Goal: Check status: Check status

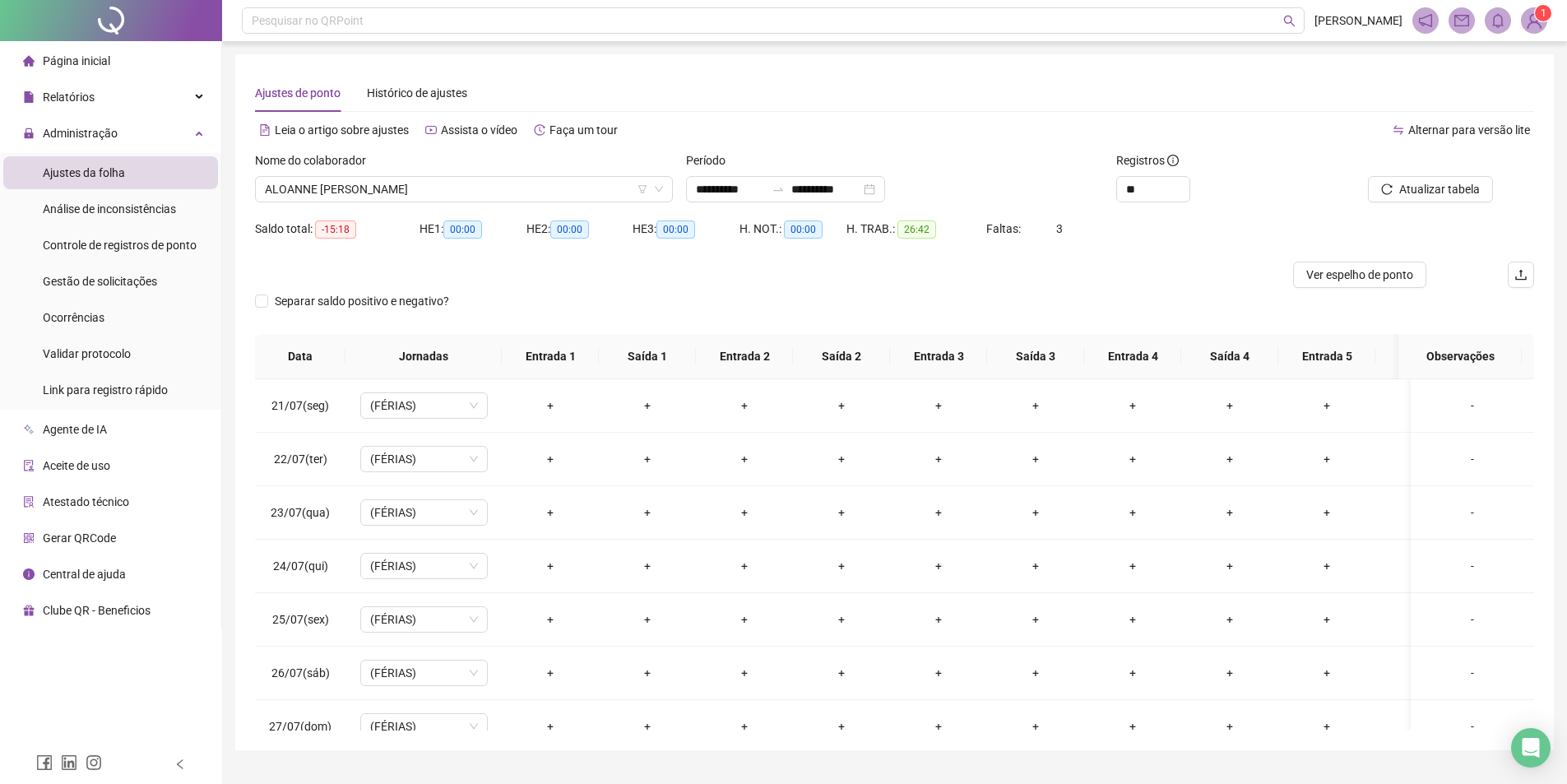
scroll to position [1158, 0]
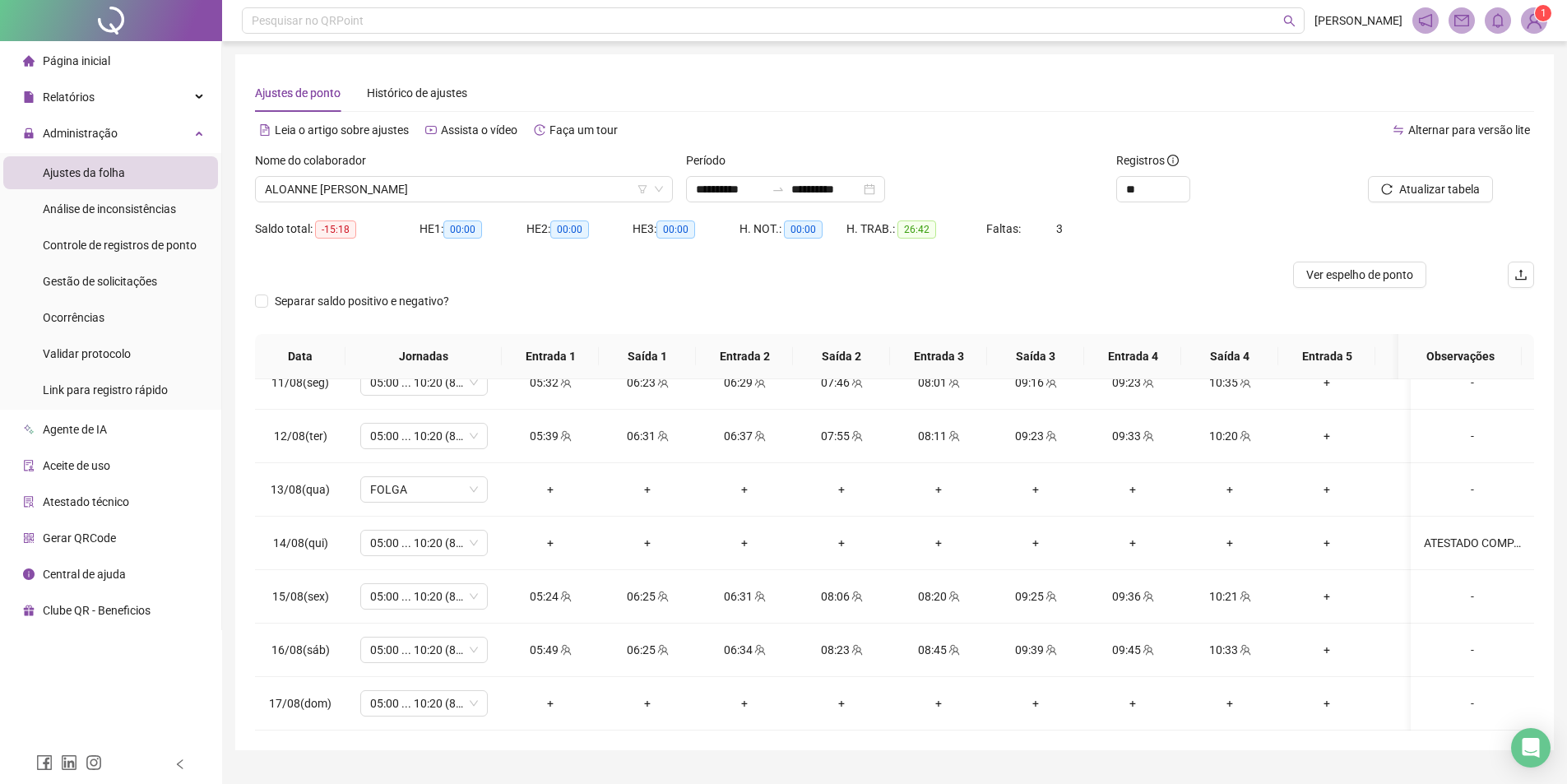
click at [1545, 239] on div "**********" at bounding box center [894, 402] width 1319 height 696
drag, startPoint x: 1437, startPoint y: 191, endPoint x: 1553, endPoint y: 252, distance: 131.0
click at [1439, 191] on span "Atualizar tabela" at bounding box center [1440, 189] width 81 height 18
click at [522, 187] on span "ALOANNE [PERSON_NAME]" at bounding box center [464, 189] width 398 height 25
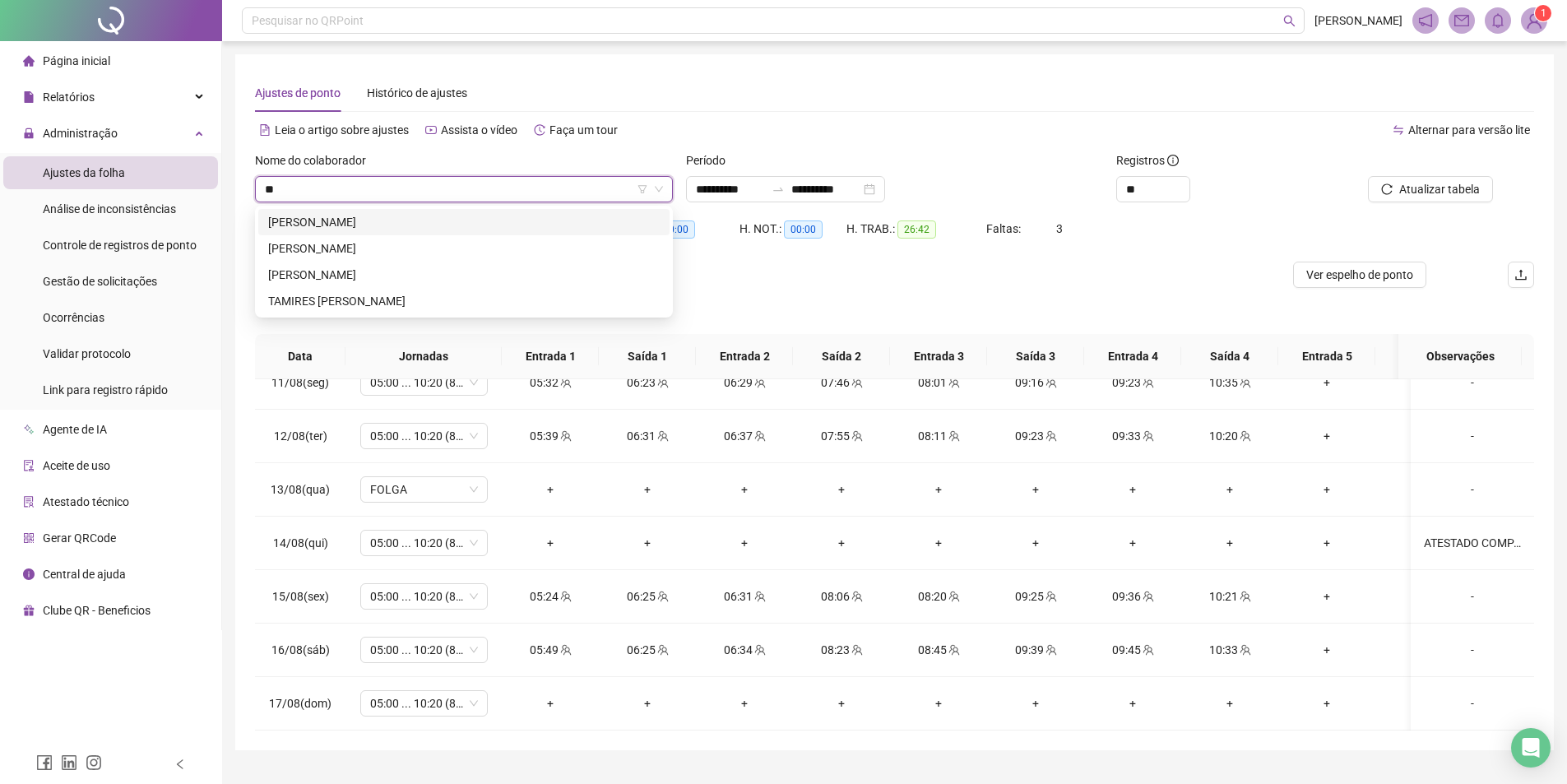
type input "***"
click at [495, 215] on div "[PERSON_NAME]" at bounding box center [464, 222] width 392 height 18
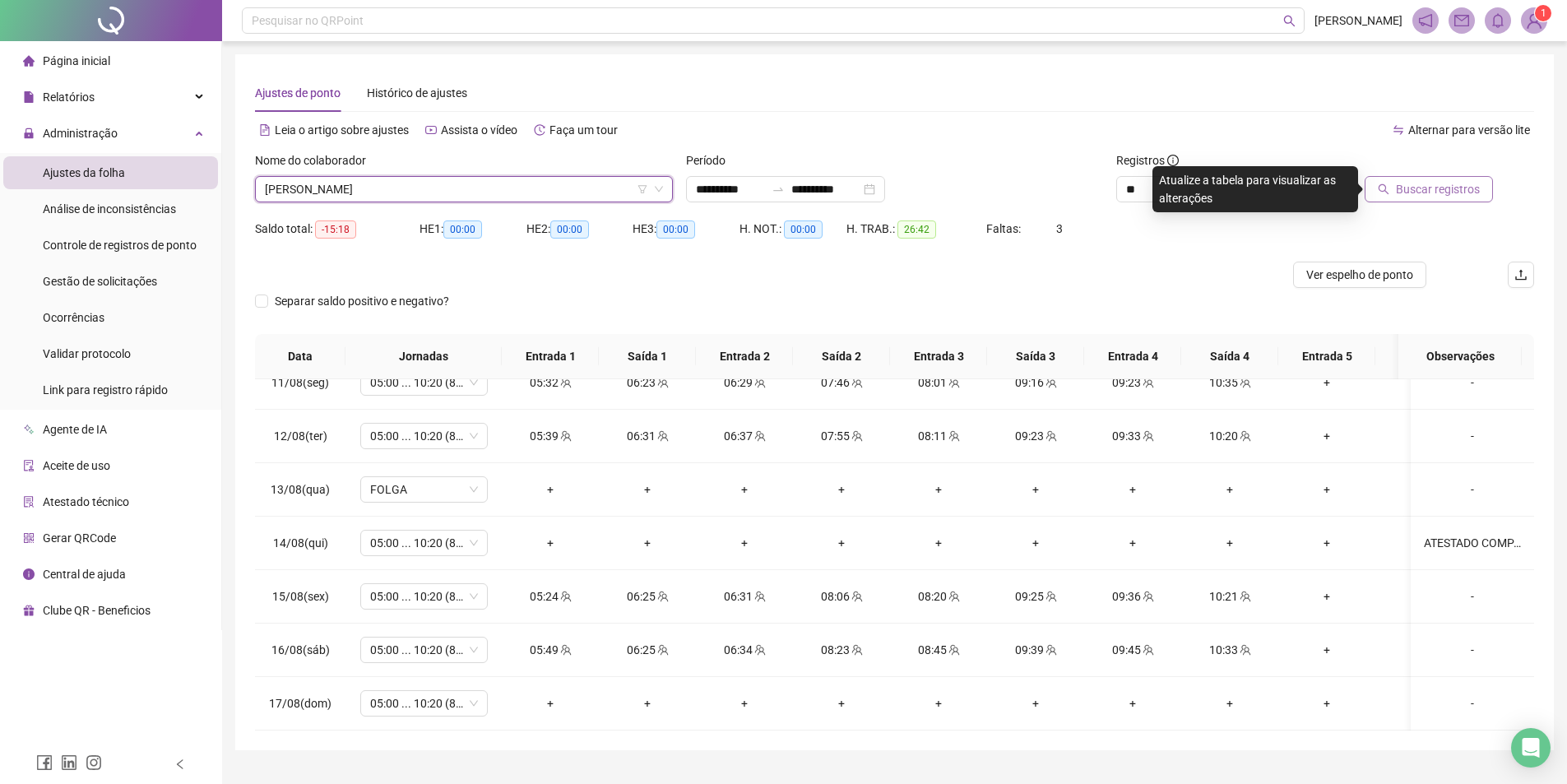
click at [1451, 191] on span "Buscar registros" at bounding box center [1438, 189] width 84 height 18
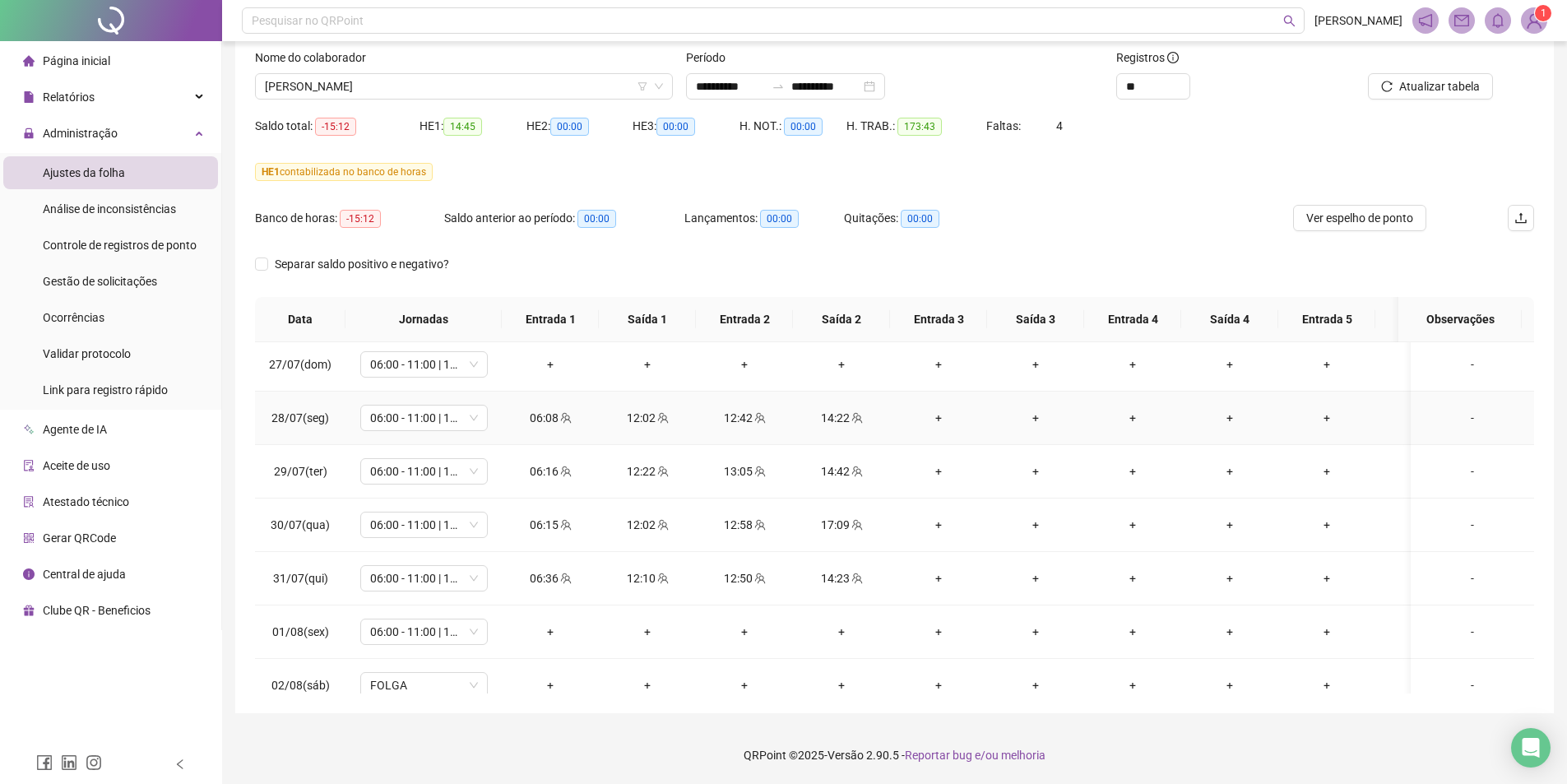
scroll to position [329, 0]
click at [453, 100] on div "Nome do colaborador [PERSON_NAME]" at bounding box center [463, 81] width 431 height 64
click at [456, 85] on span "[PERSON_NAME]" at bounding box center [464, 86] width 398 height 25
click at [1398, 84] on button "Atualizar tabela" at bounding box center [1430, 86] width 125 height 26
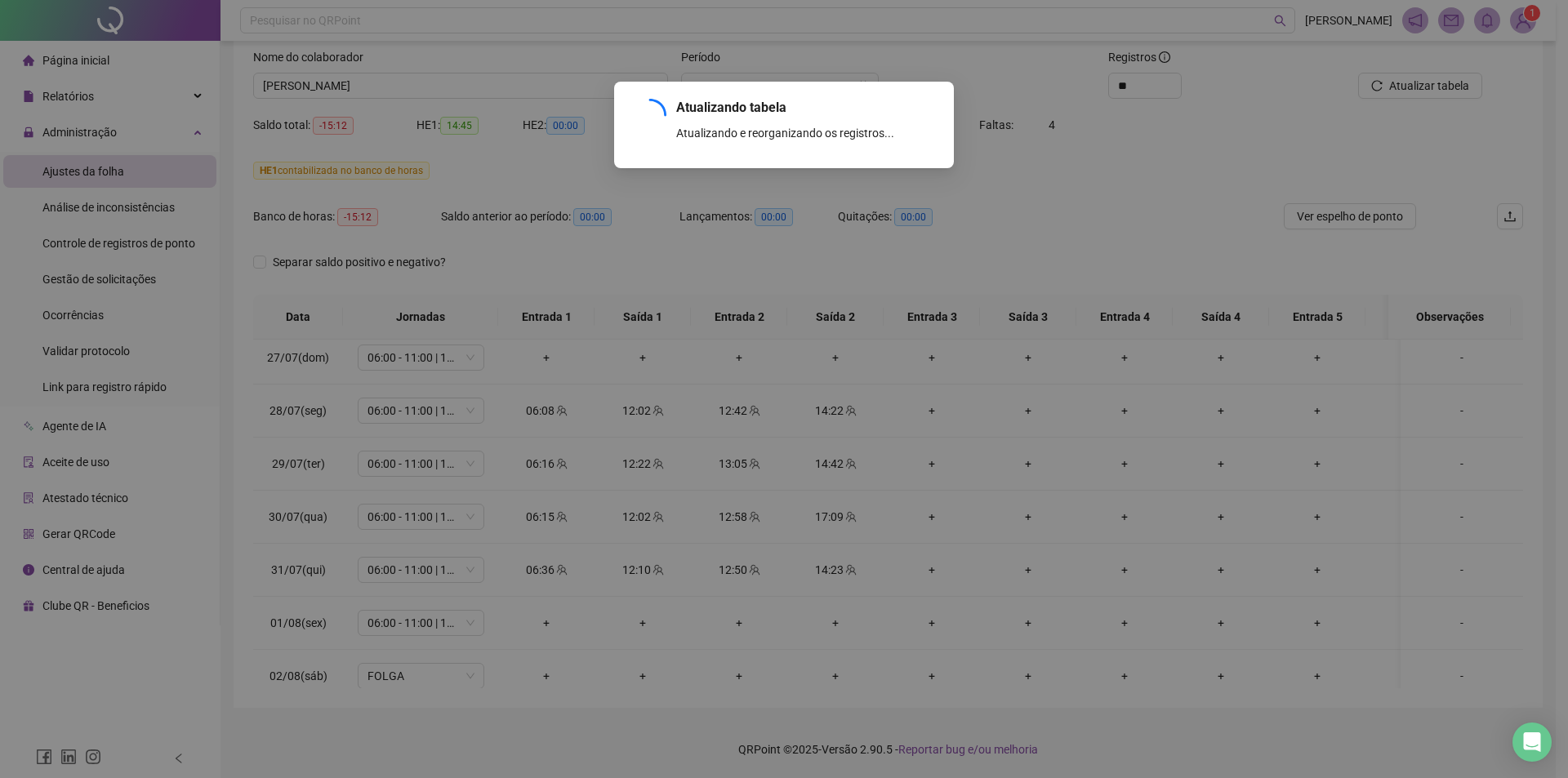
click at [1143, 141] on div "Atualizando tabela Atualizando e reorganizando os registros... OK" at bounding box center [784, 389] width 1568 height 778
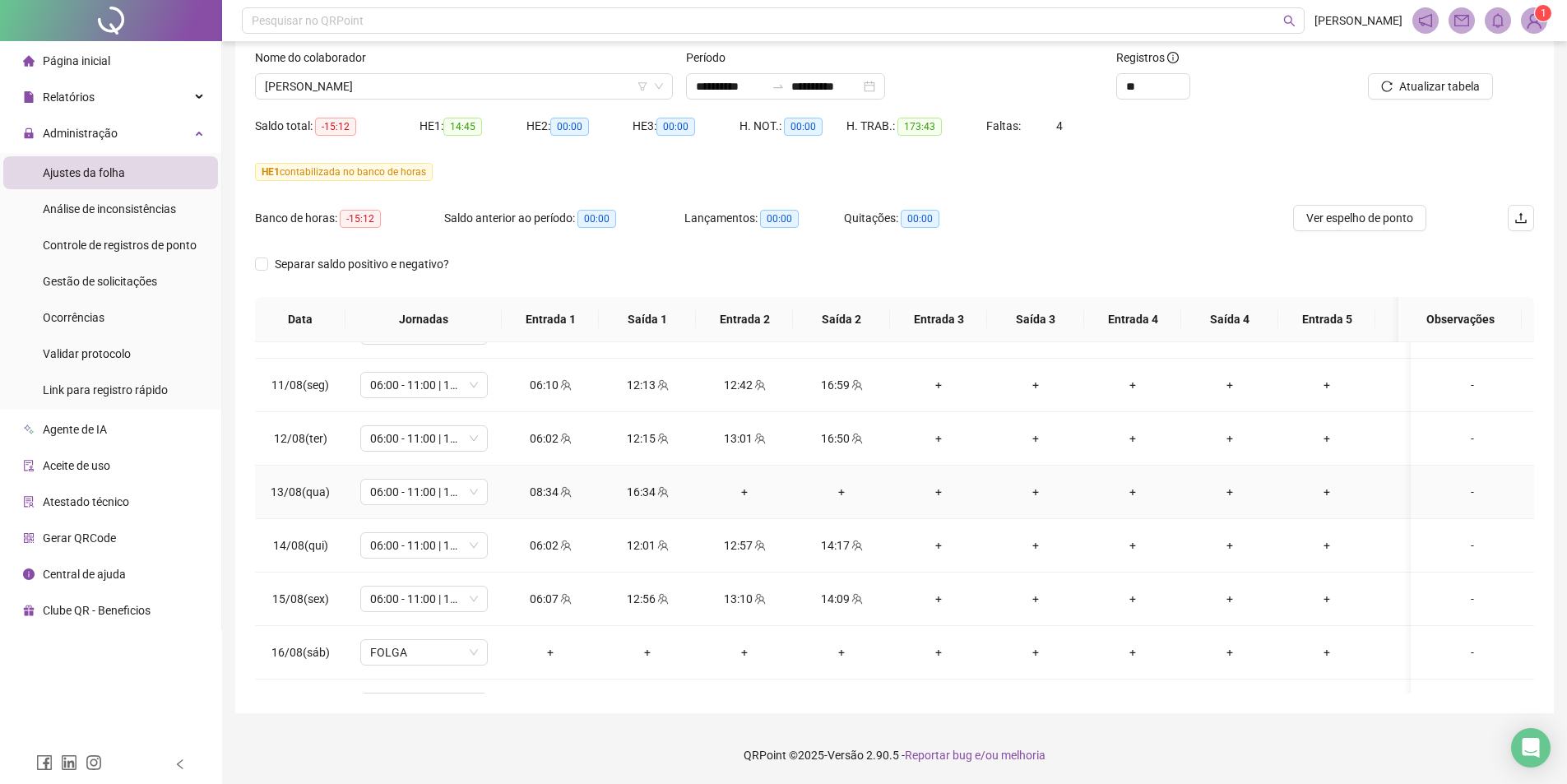
scroll to position [1158, 0]
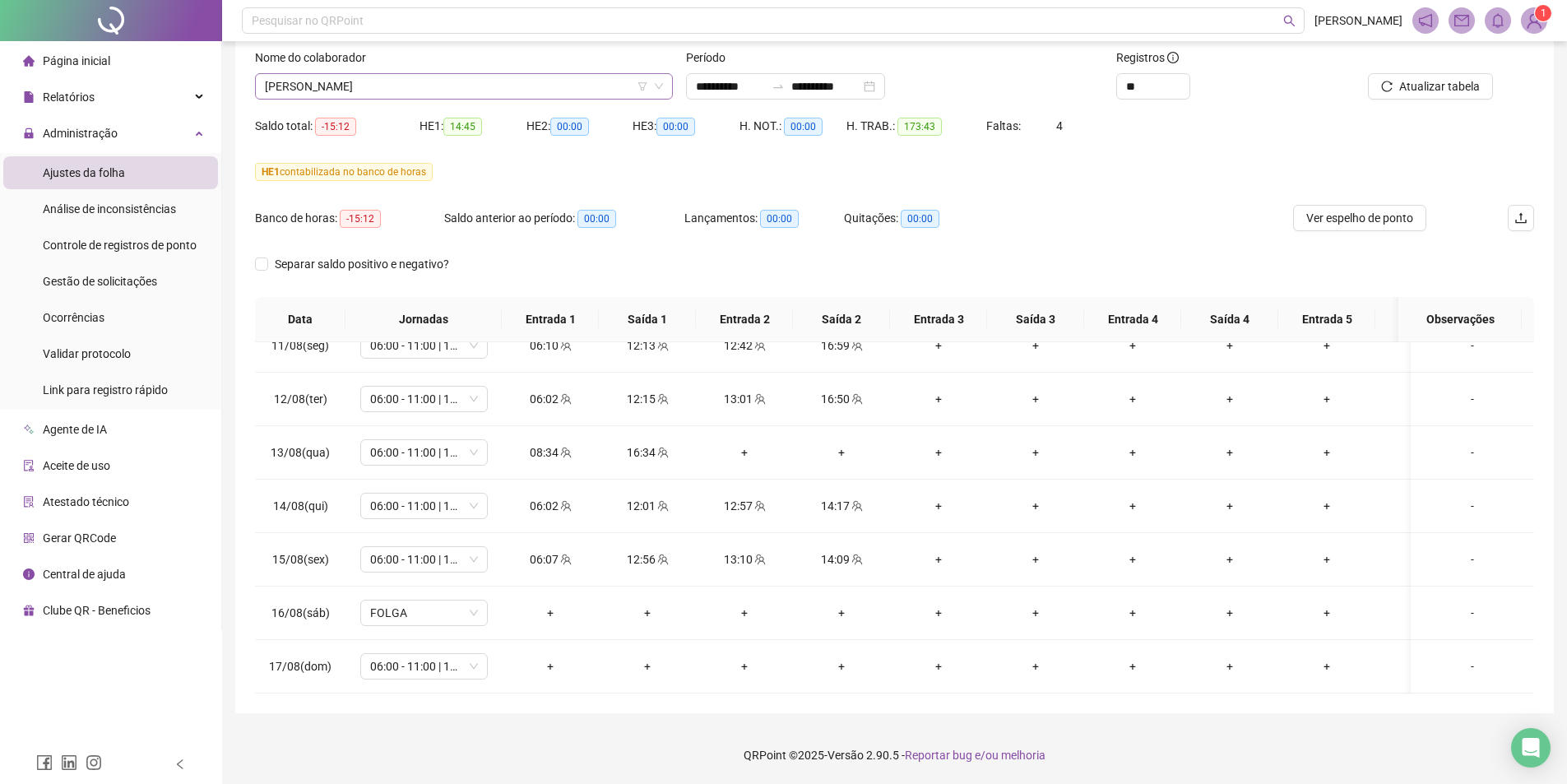
click at [483, 79] on span "[PERSON_NAME]" at bounding box center [464, 86] width 398 height 25
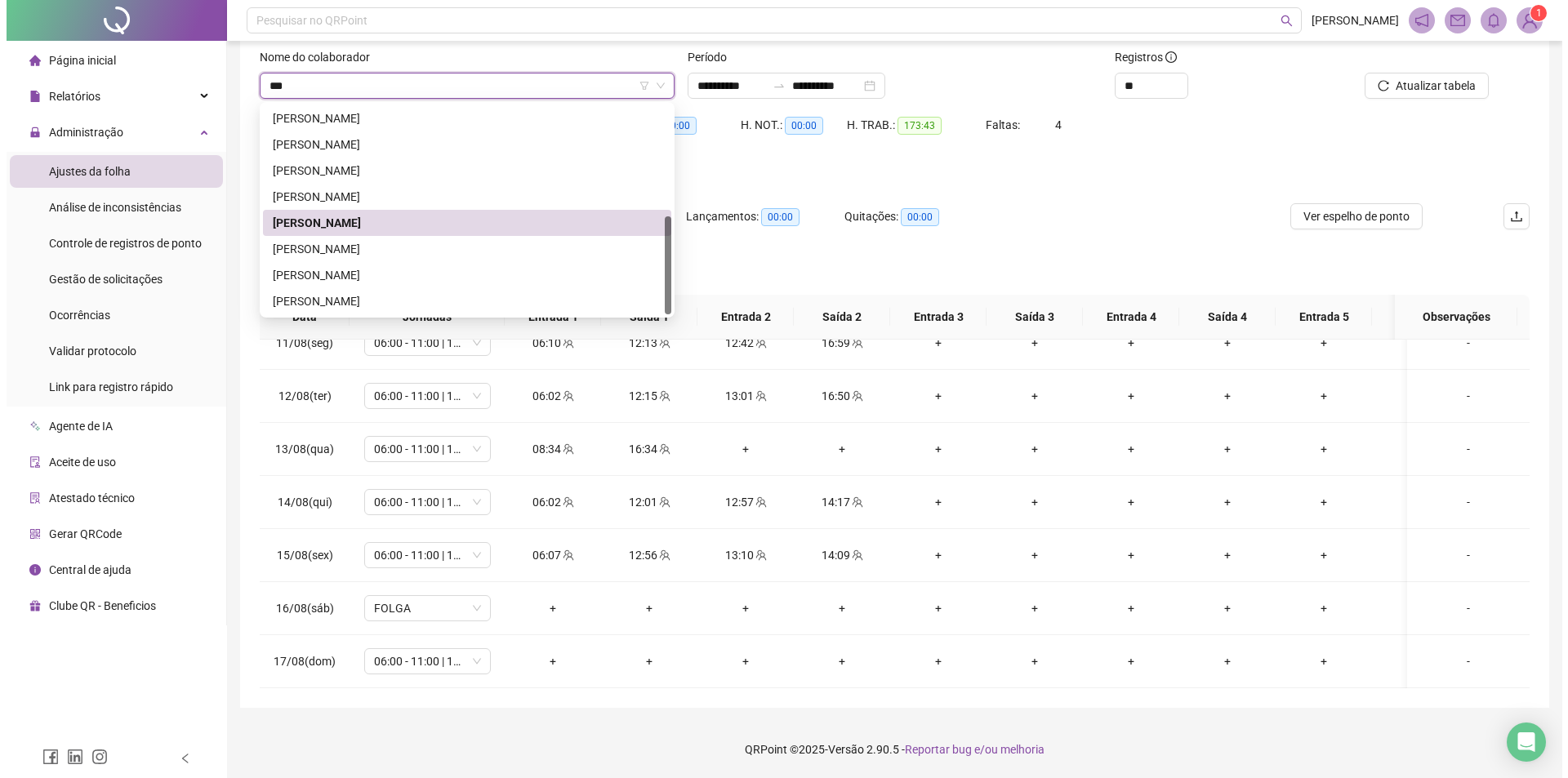
scroll to position [0, 0]
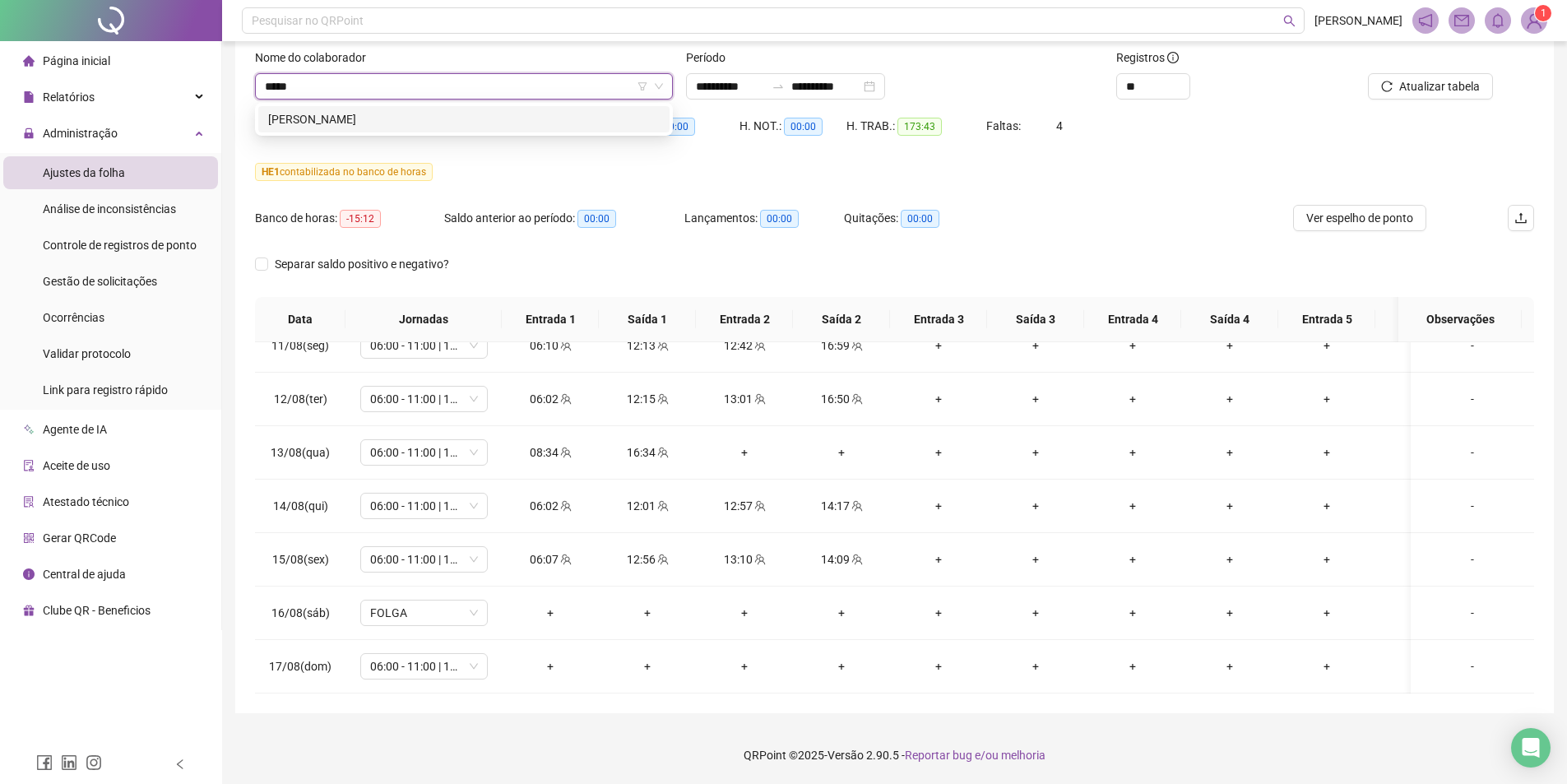
type input "******"
click at [378, 118] on div "[PERSON_NAME]" at bounding box center [464, 119] width 392 height 18
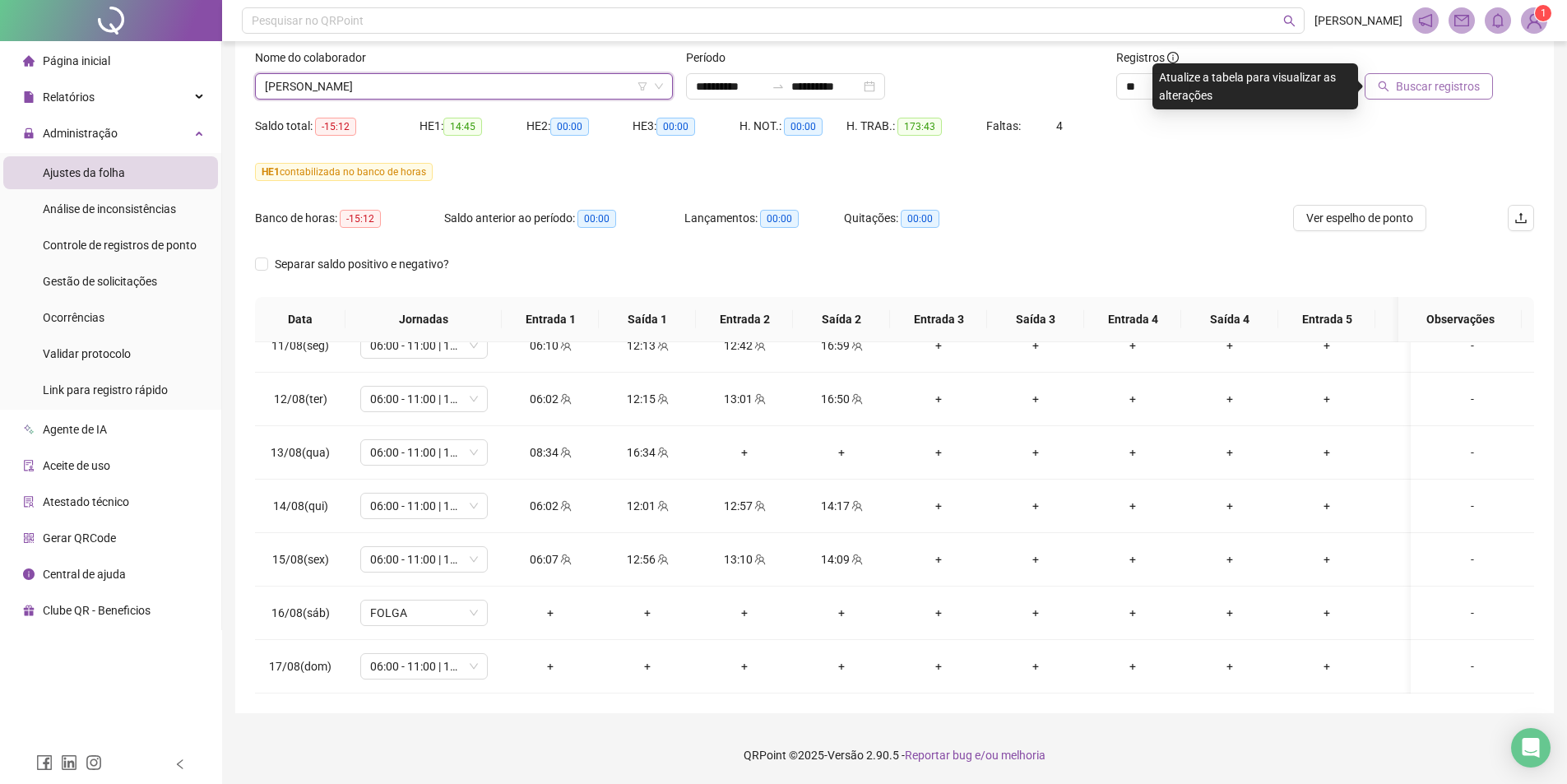
click at [1415, 94] on span "Buscar registros" at bounding box center [1438, 86] width 84 height 18
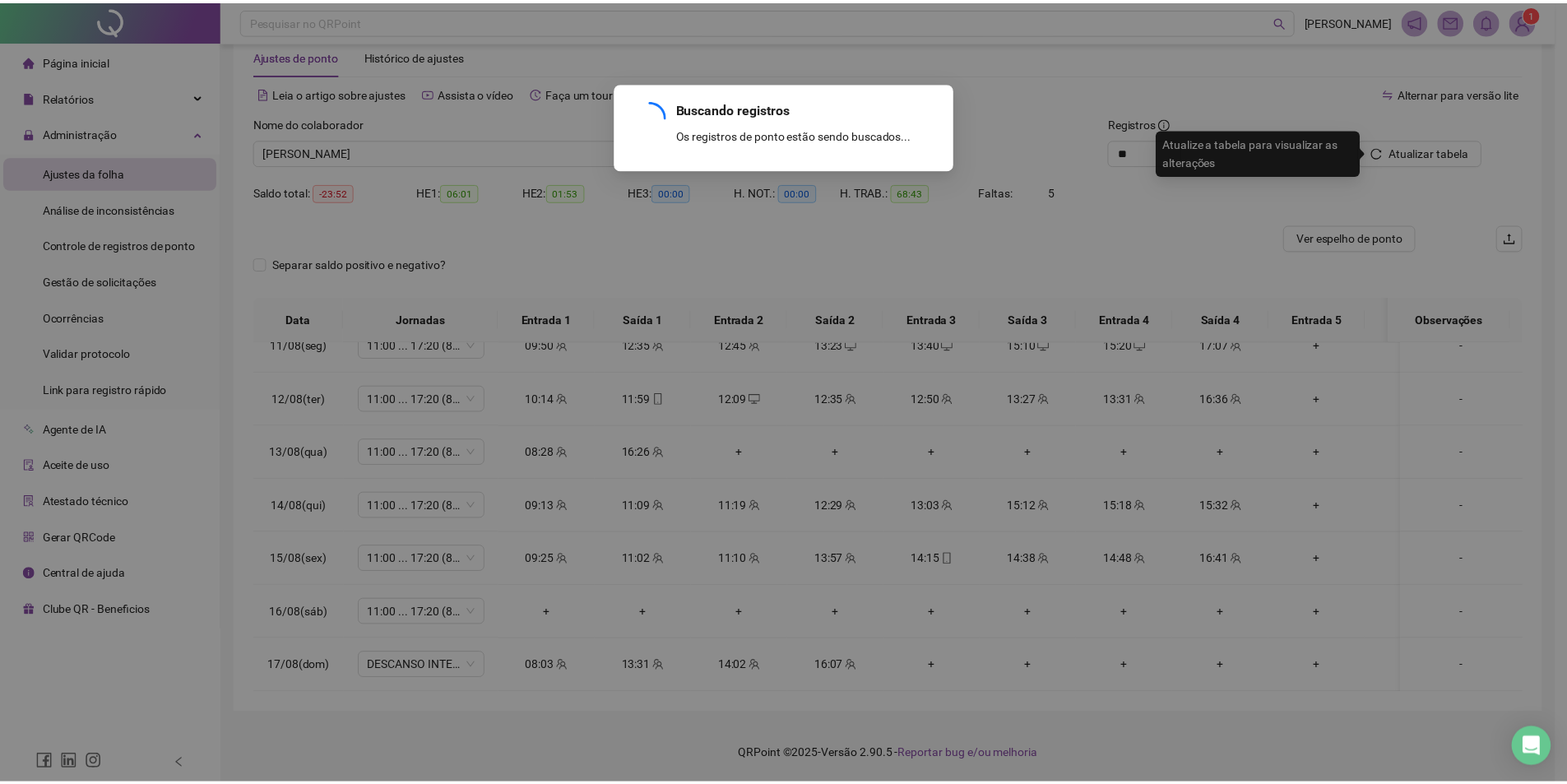
scroll to position [37, 0]
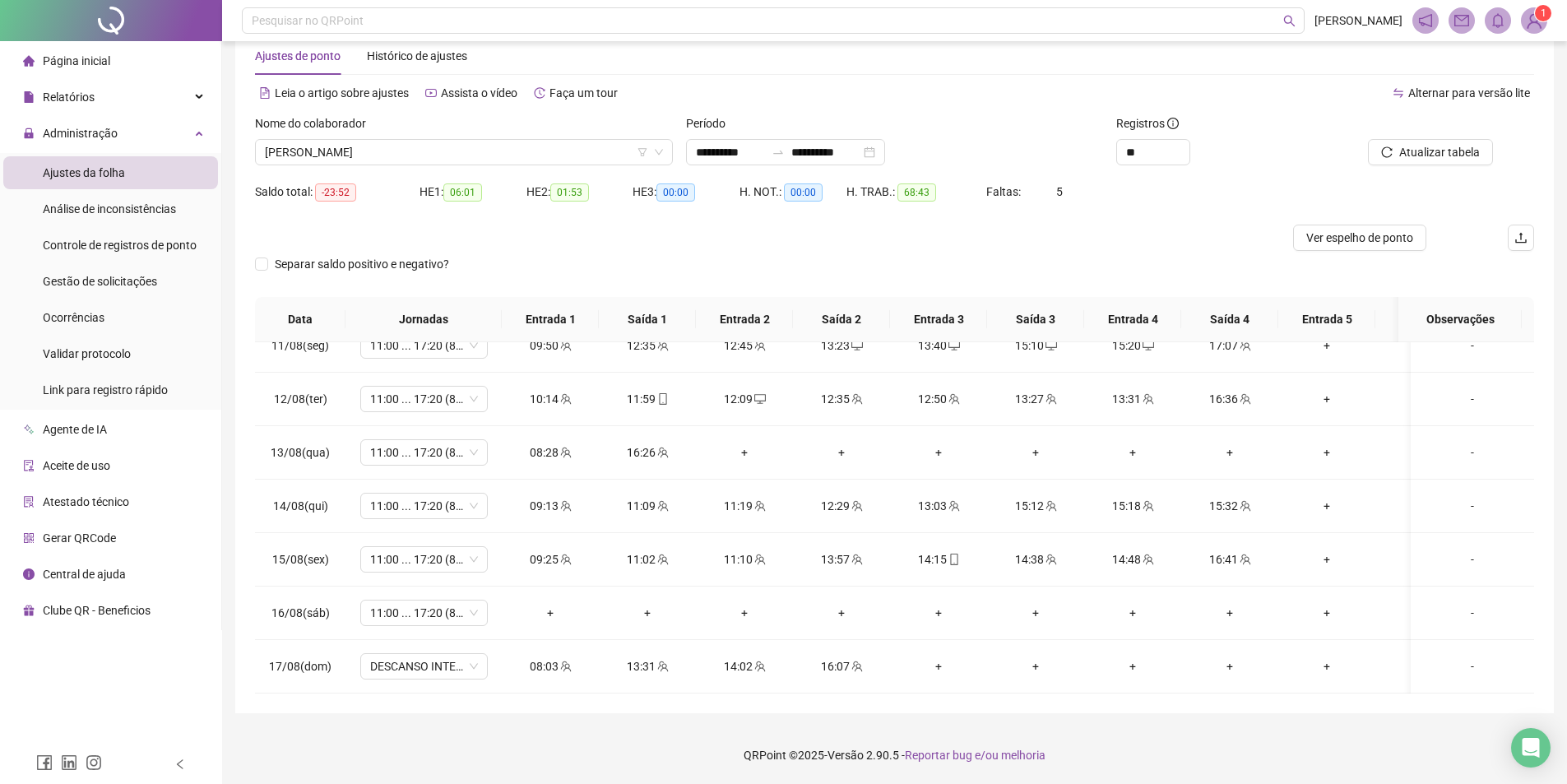
click at [736, 744] on footer "QRPoint © 2025 - Versão 2.90.5 - Reportar bug e/ou melhoria" at bounding box center [894, 756] width 1345 height 58
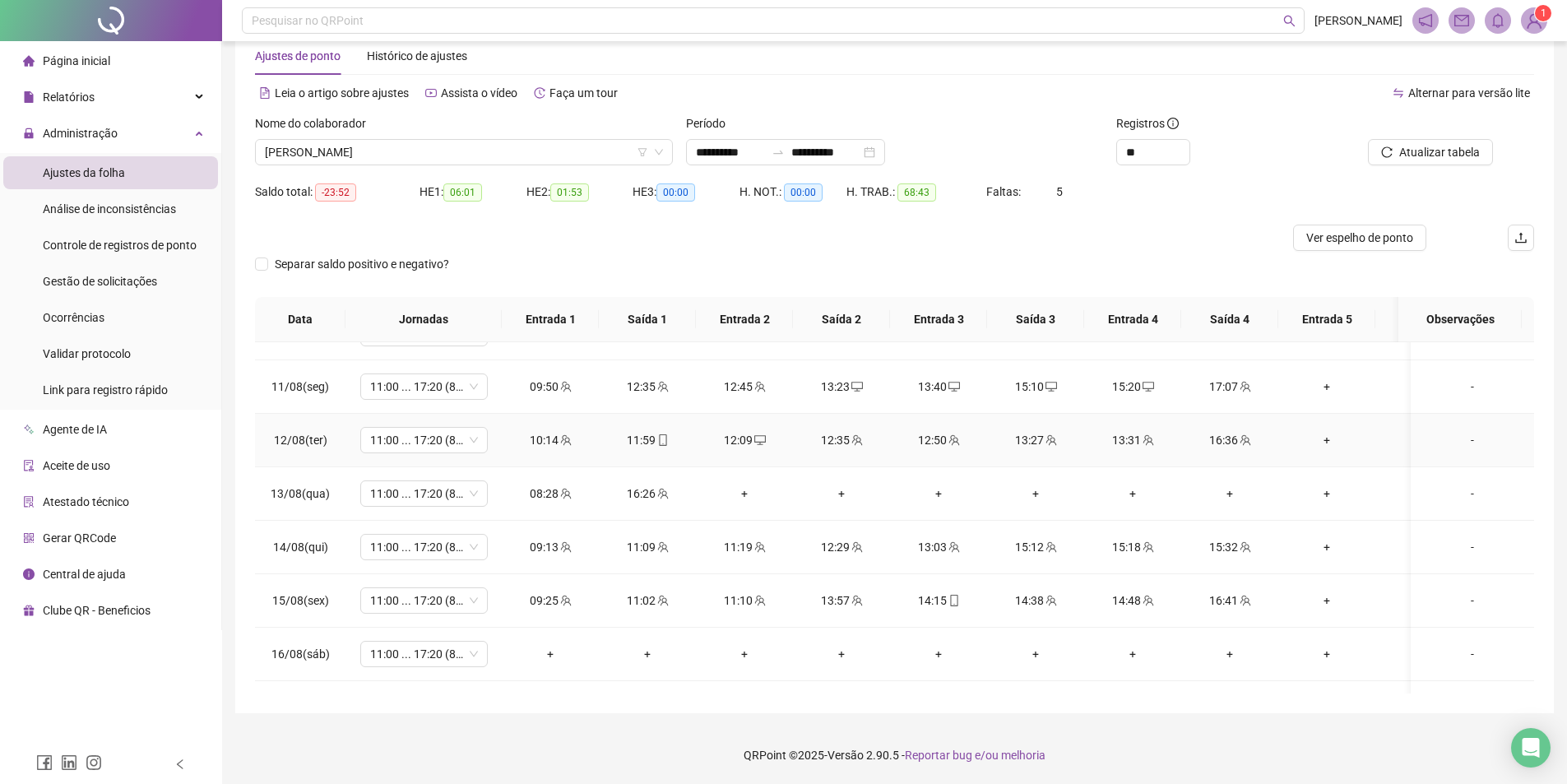
scroll to position [1076, 0]
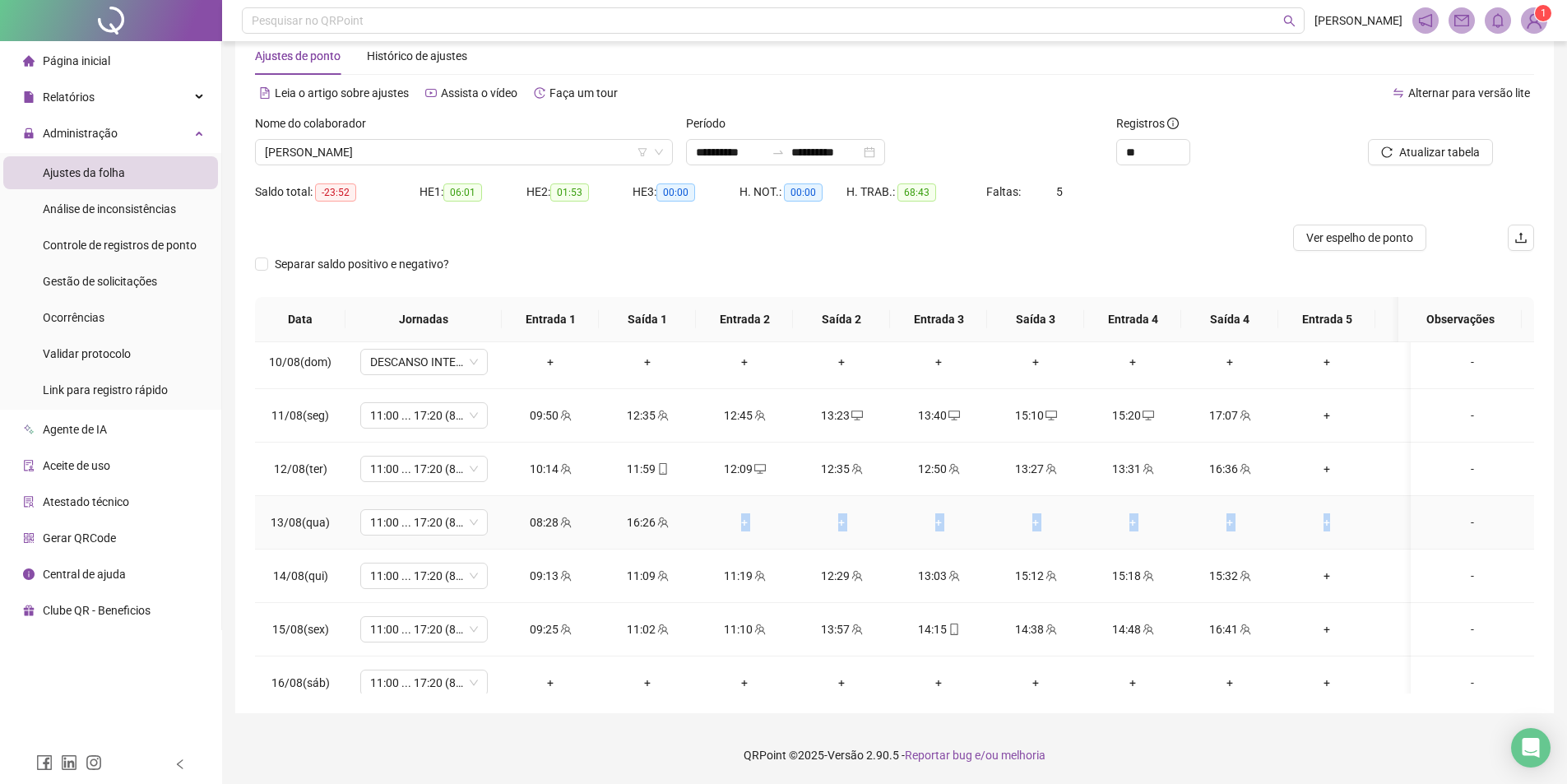
drag, startPoint x: 800, startPoint y: 524, endPoint x: 1358, endPoint y: 521, distance: 558.7
click at [1358, 521] on tr "13/08(qua) 11:00 ... 17:20 (8 HORAS) 08:28 16:26 + + + + + + + + -" at bounding box center [925, 522] width 1341 height 53
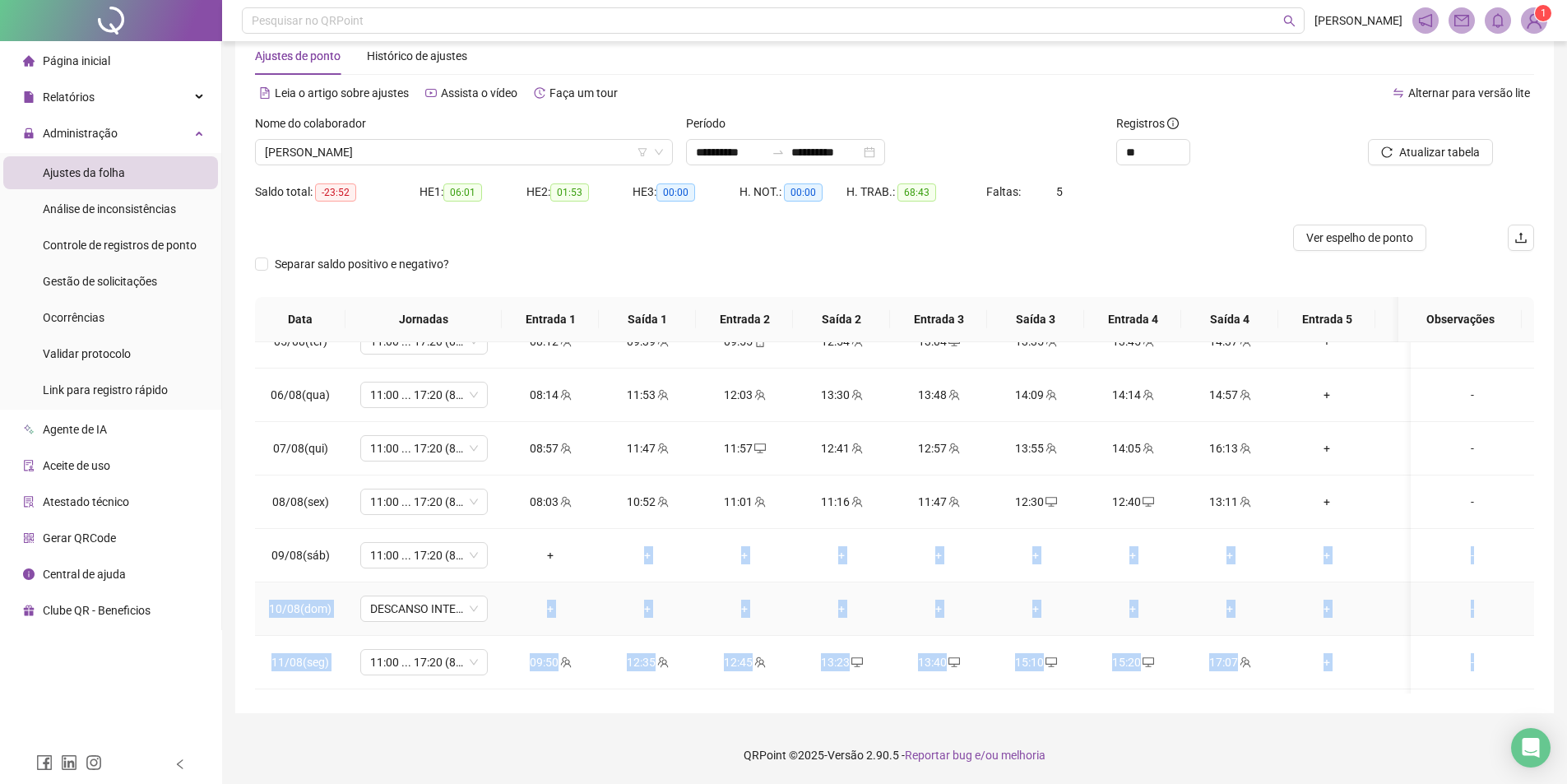
scroll to position [0, 74]
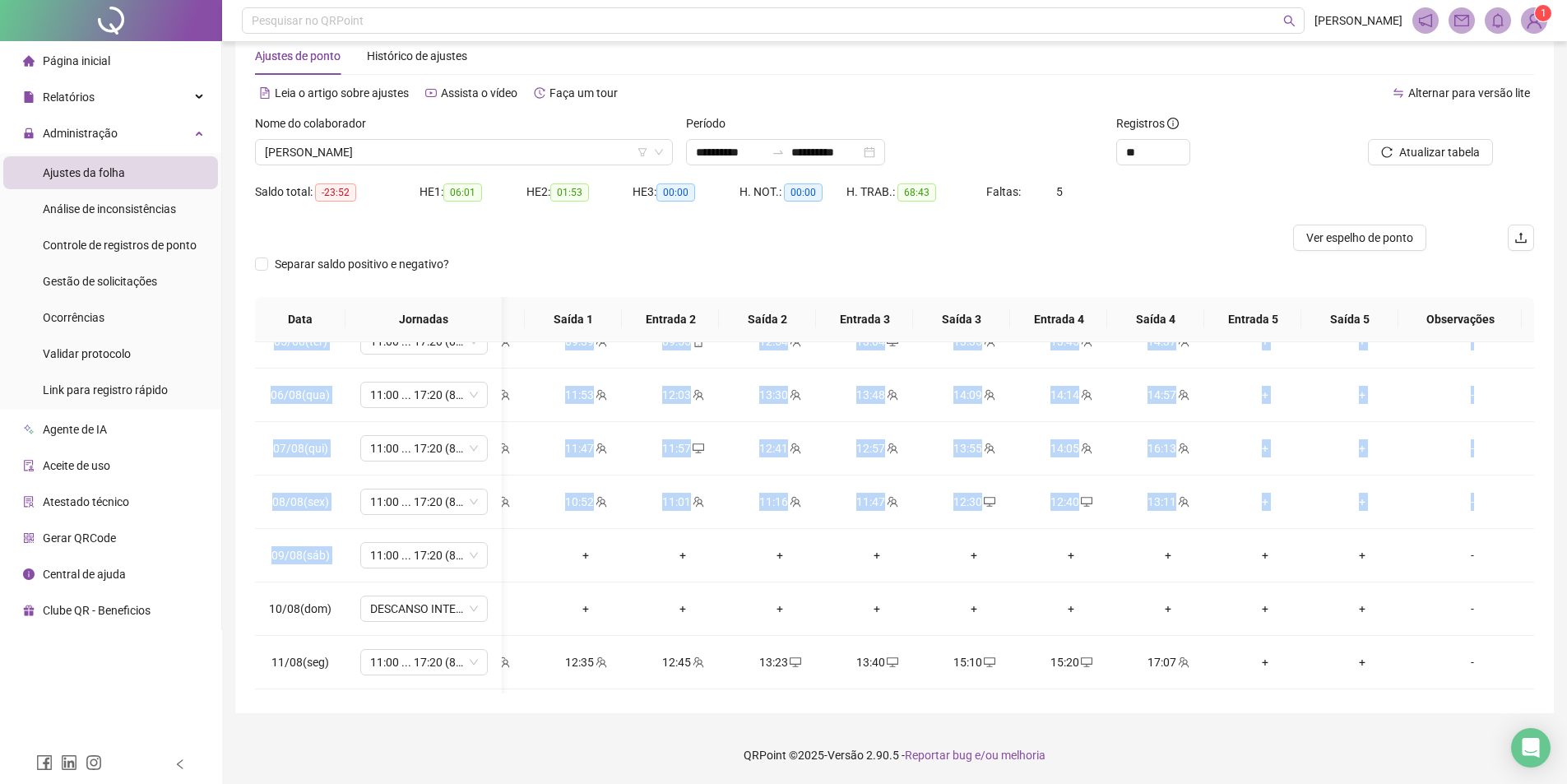
drag, startPoint x: 731, startPoint y: 575, endPoint x: 1482, endPoint y: 583, distance: 750.4
click at [1557, 595] on div "**********" at bounding box center [894, 373] width 1345 height 821
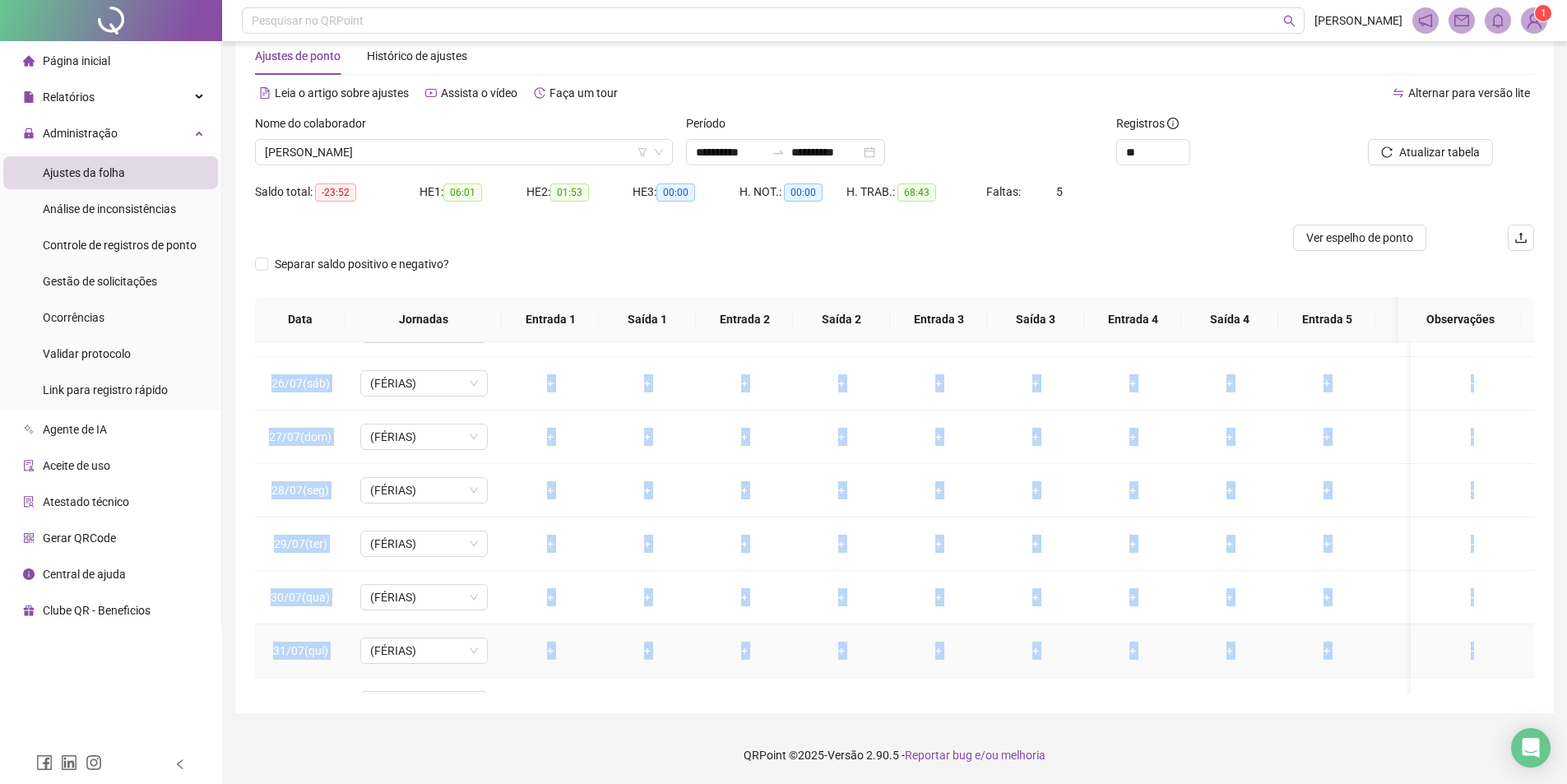
scroll to position [418, 0]
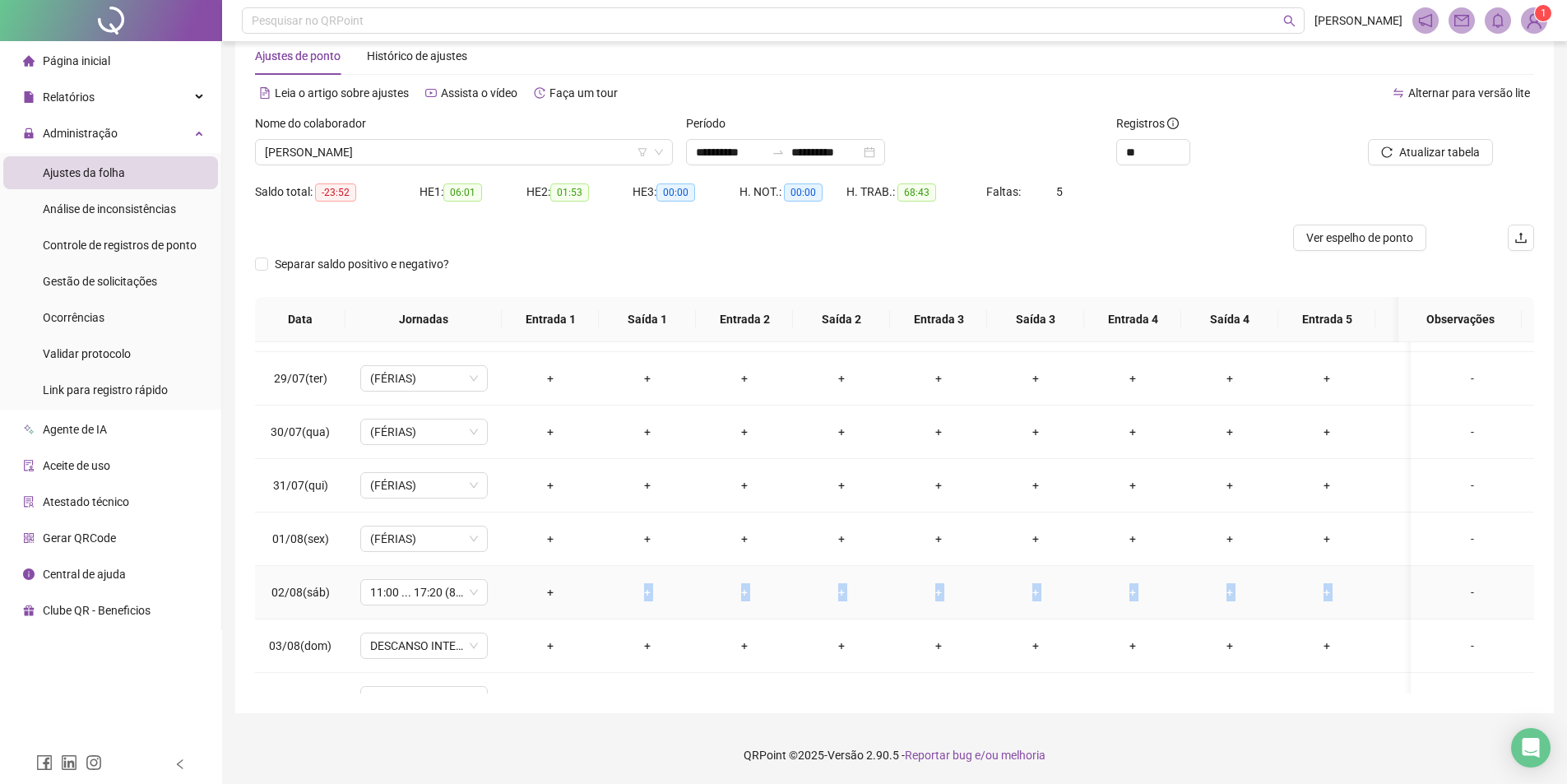
drag, startPoint x: 618, startPoint y: 579, endPoint x: 1459, endPoint y: 587, distance: 840.9
click at [1459, 587] on tr "02/08(sáb) 11:00 ... 17:20 (8 HORAS) + + + + + + + + + + -" at bounding box center [925, 592] width 1341 height 53
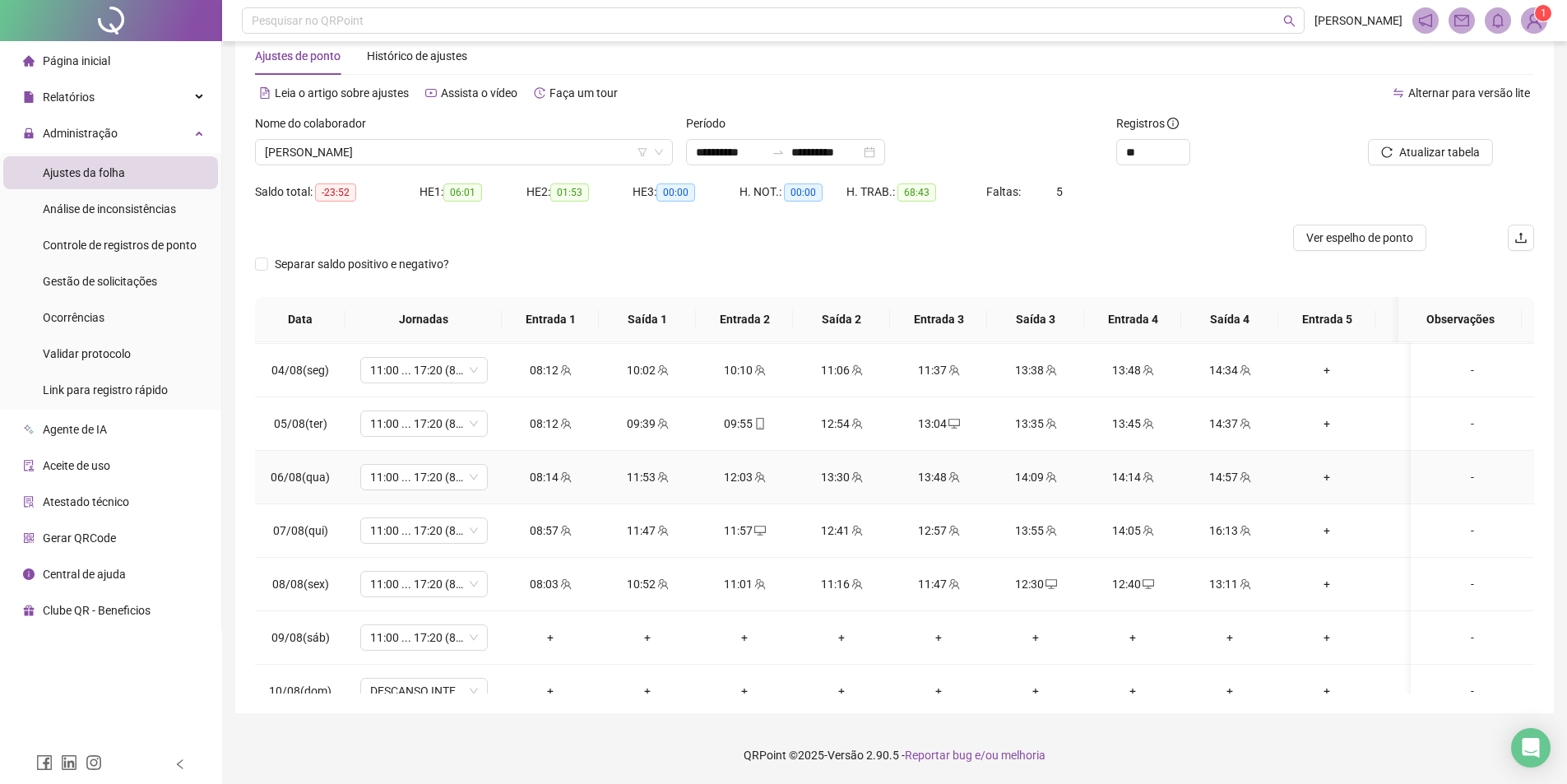
scroll to position [253, 0]
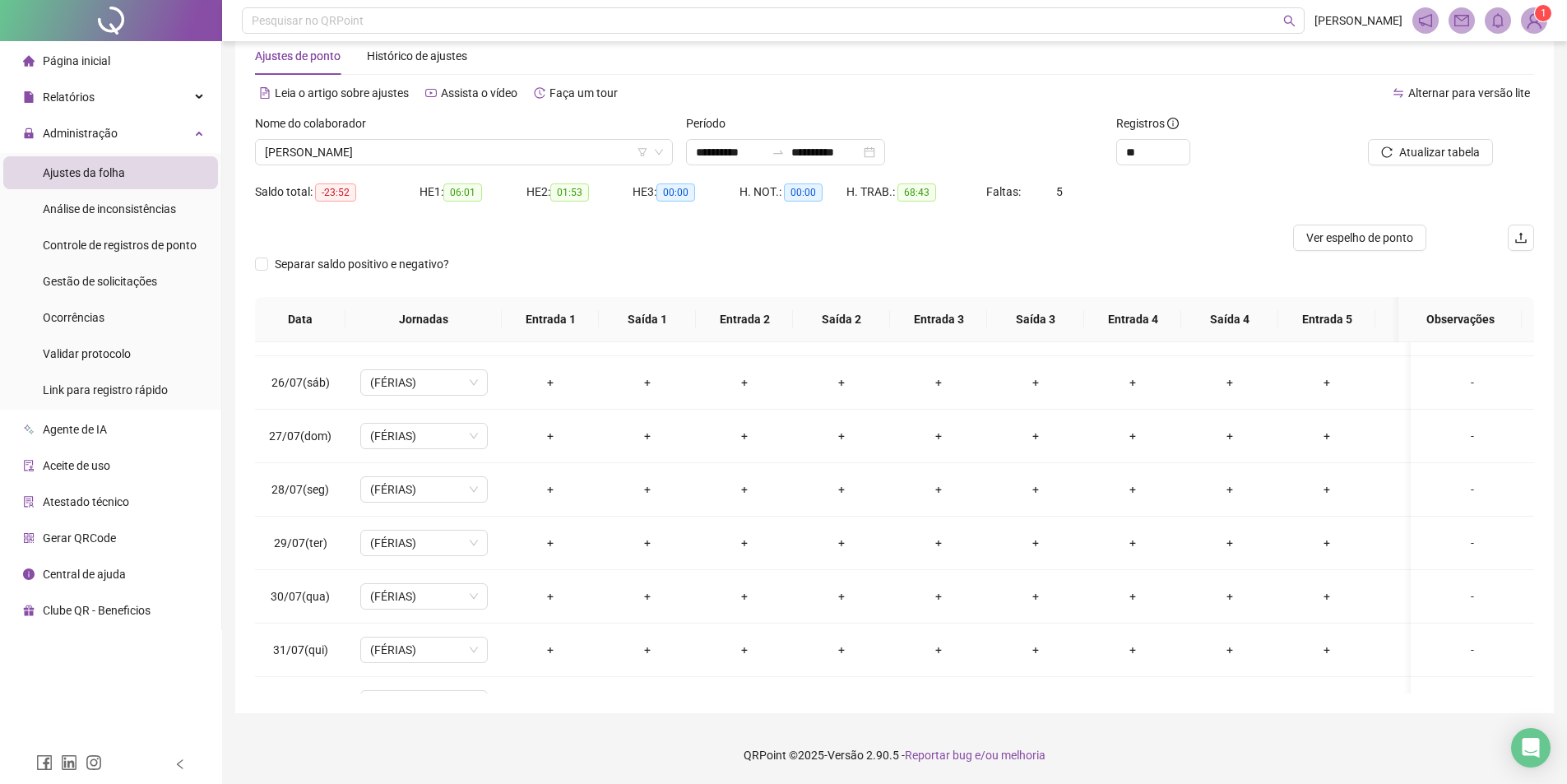
click at [532, 174] on div "Nome do colaborador [PERSON_NAME]" at bounding box center [463, 146] width 431 height 64
click at [527, 154] on span "[PERSON_NAME]" at bounding box center [464, 152] width 398 height 25
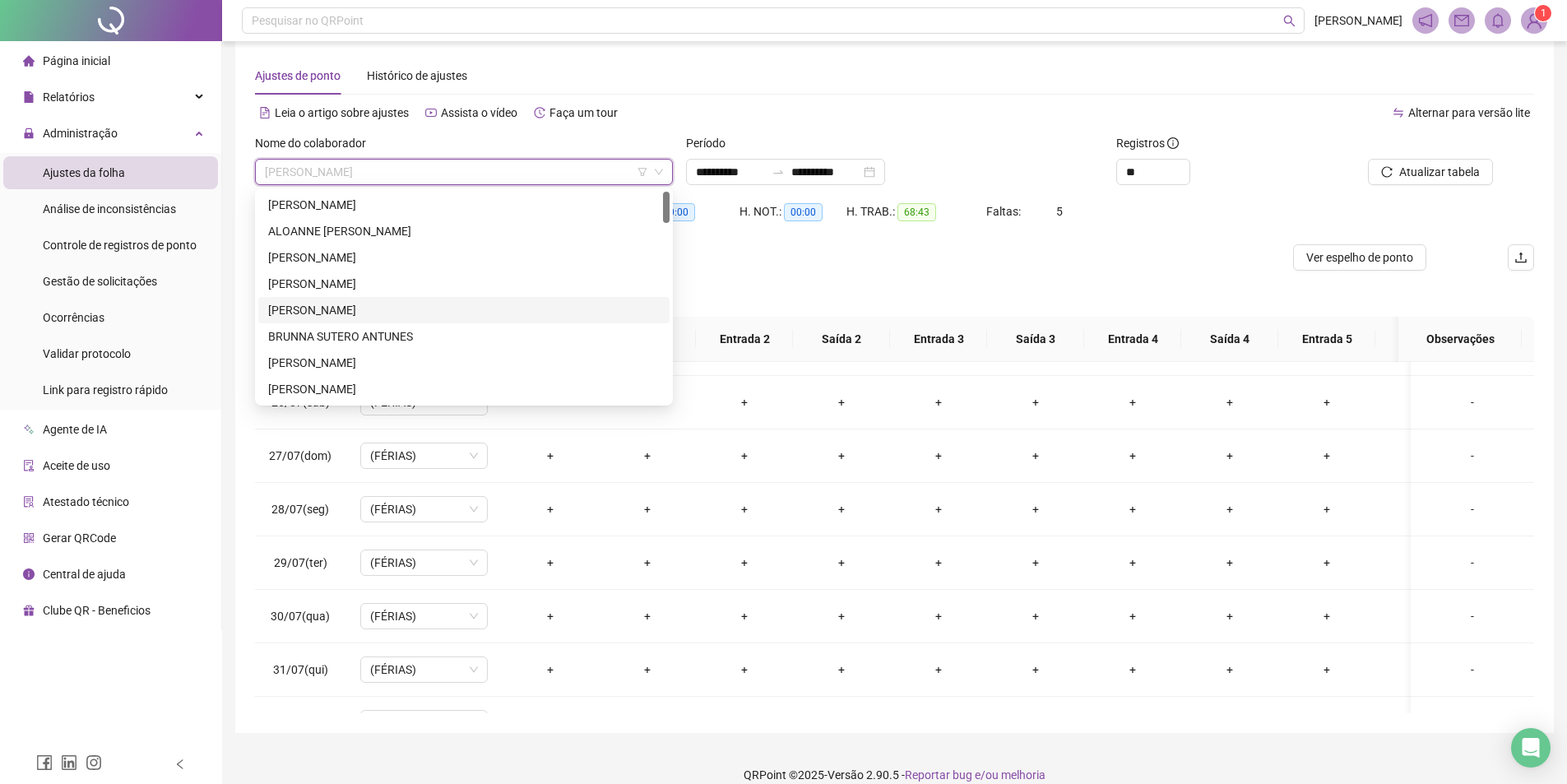
scroll to position [0, 0]
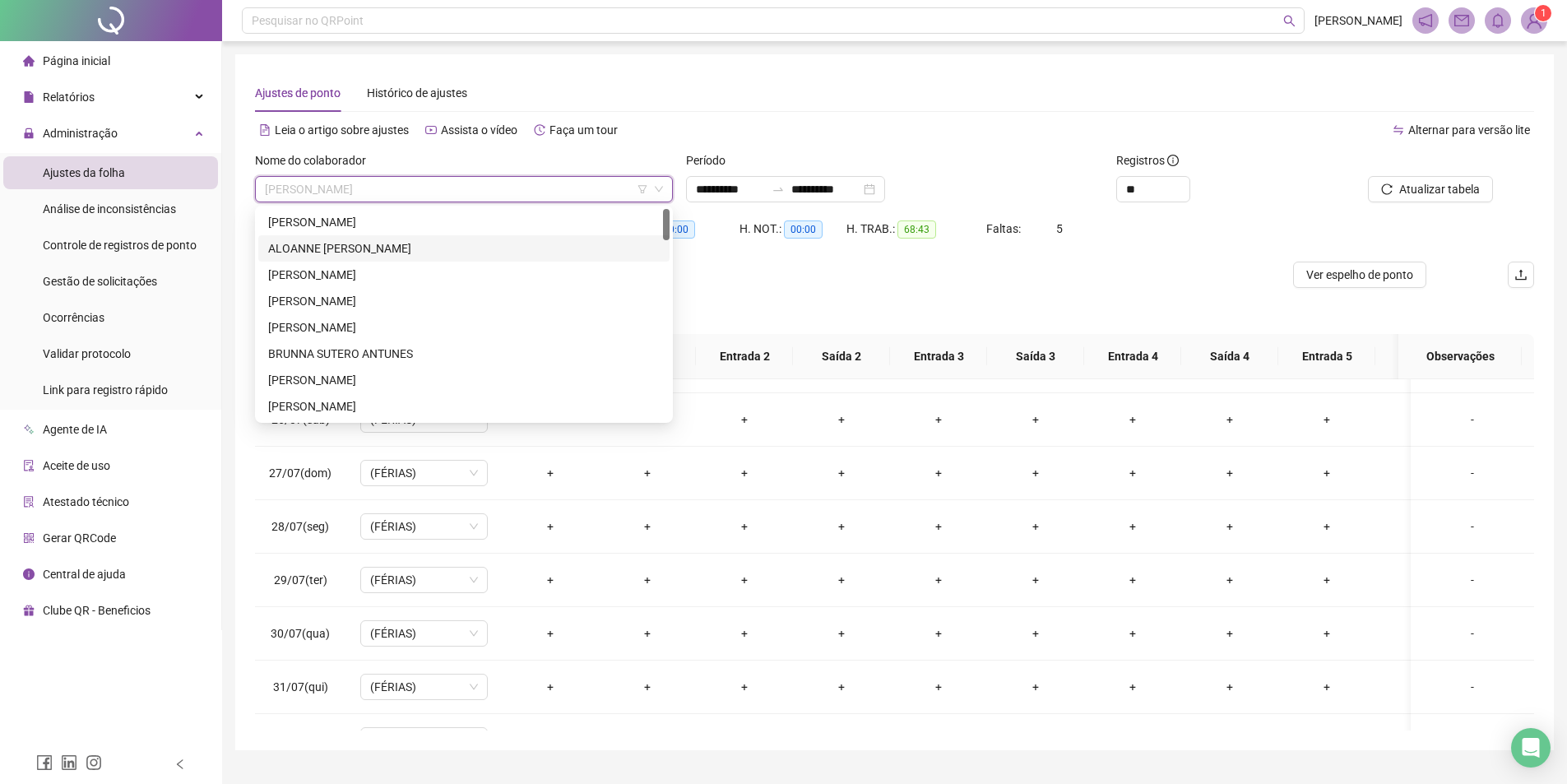
click at [372, 253] on div "ALOANNE [PERSON_NAME]" at bounding box center [464, 248] width 392 height 18
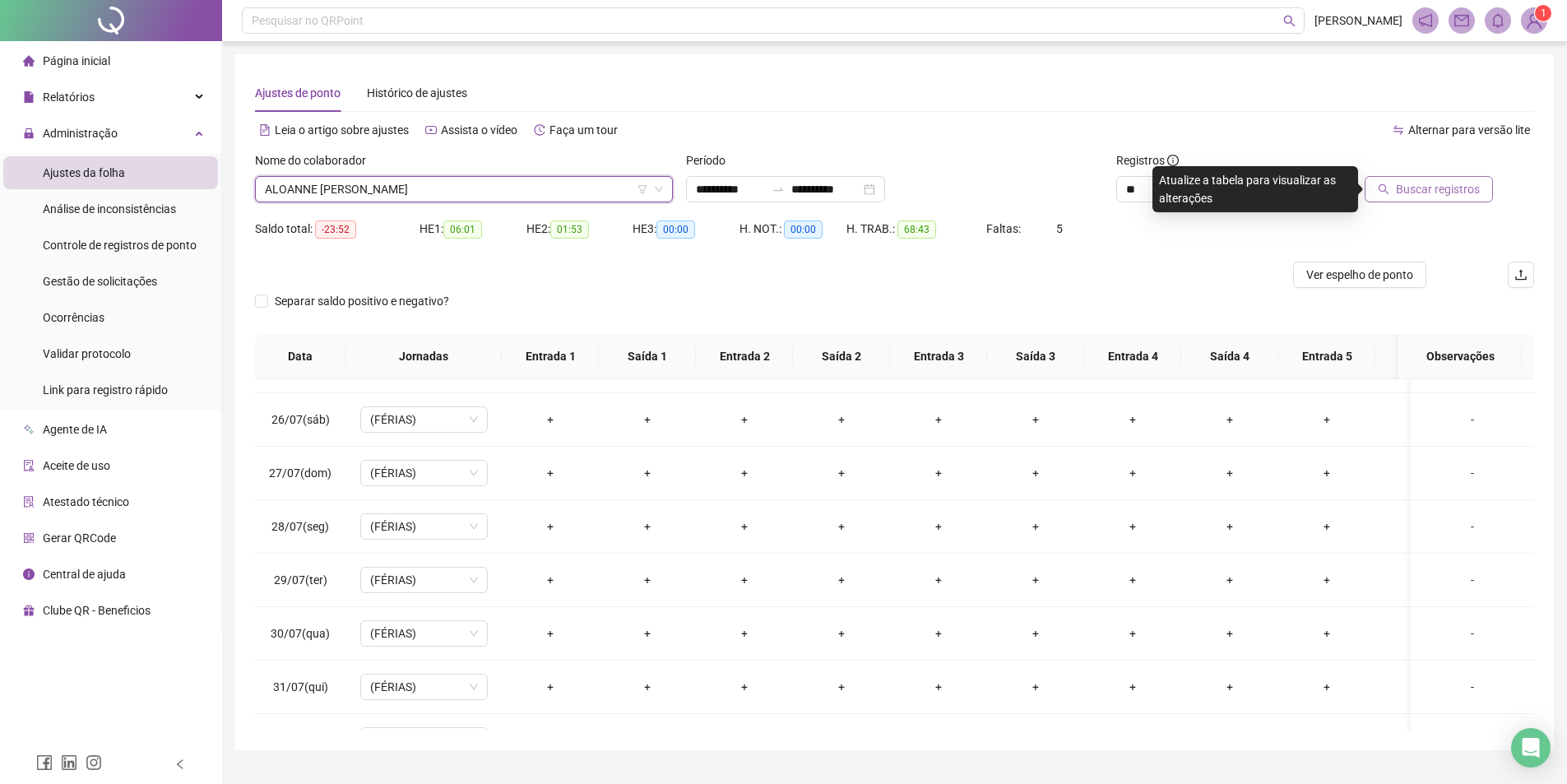
click at [1455, 190] on span "Buscar registros" at bounding box center [1438, 189] width 84 height 18
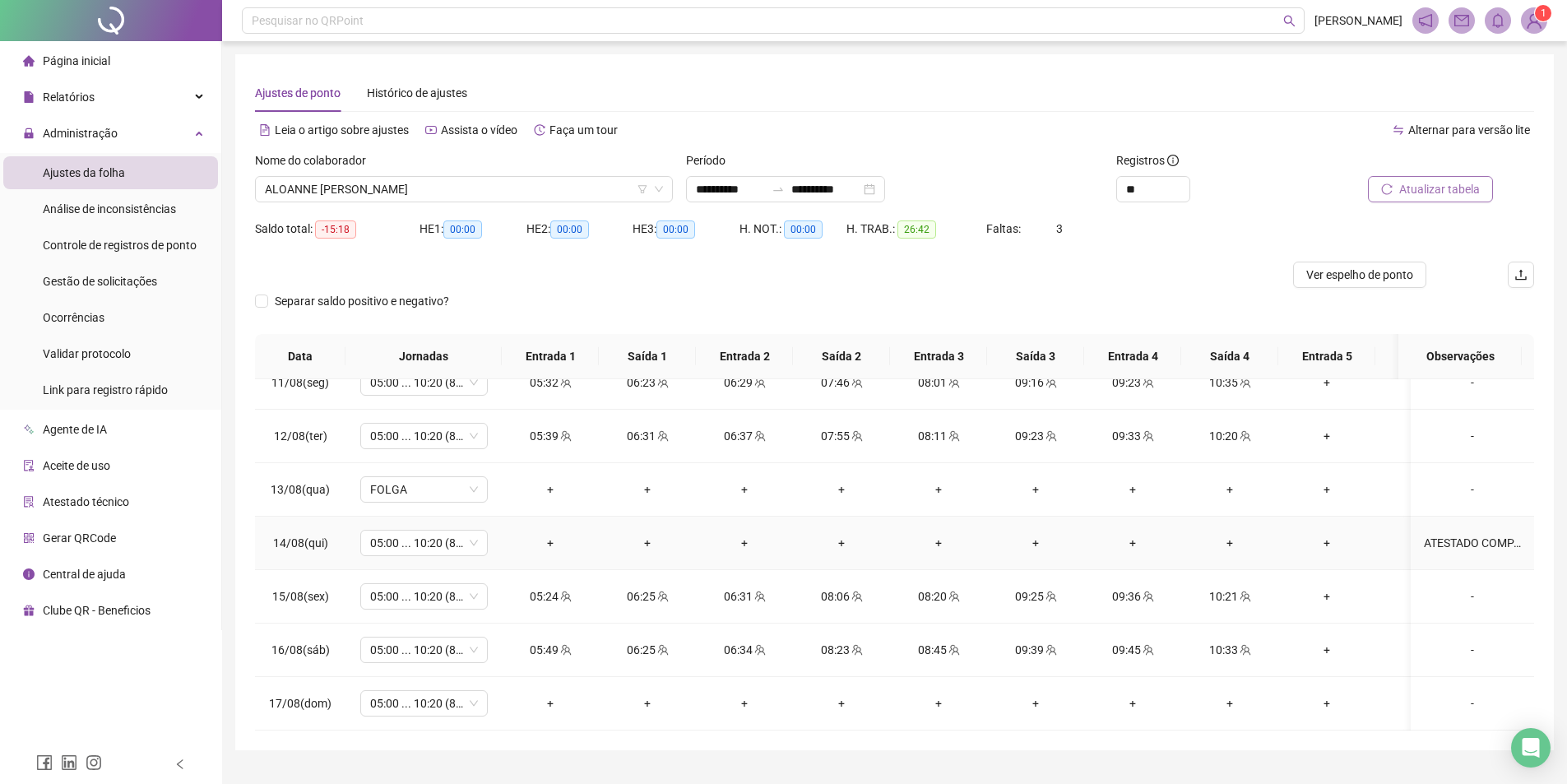
scroll to position [37, 0]
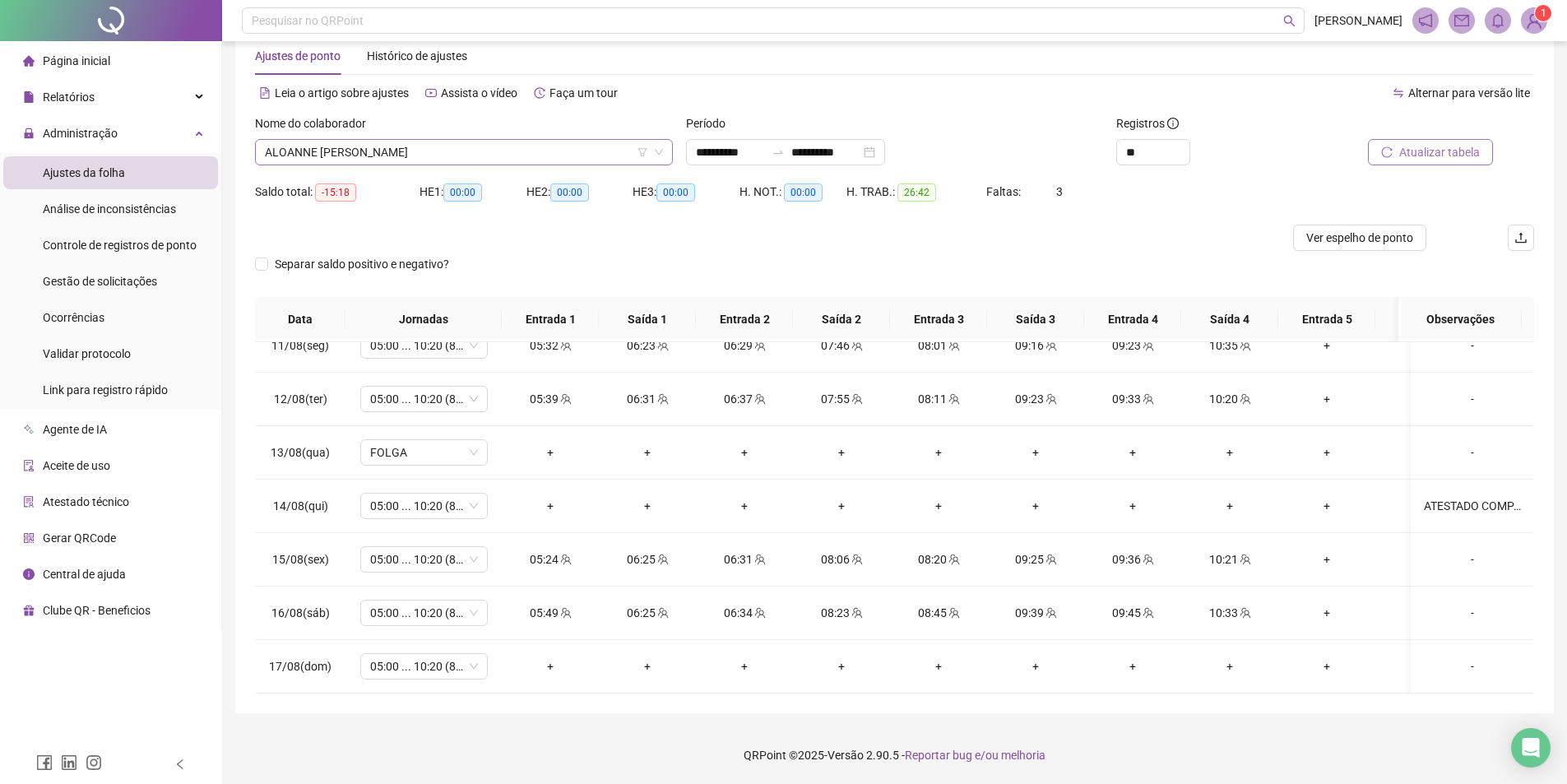
click at [454, 148] on span "ALOANNE [PERSON_NAME]" at bounding box center [464, 152] width 398 height 25
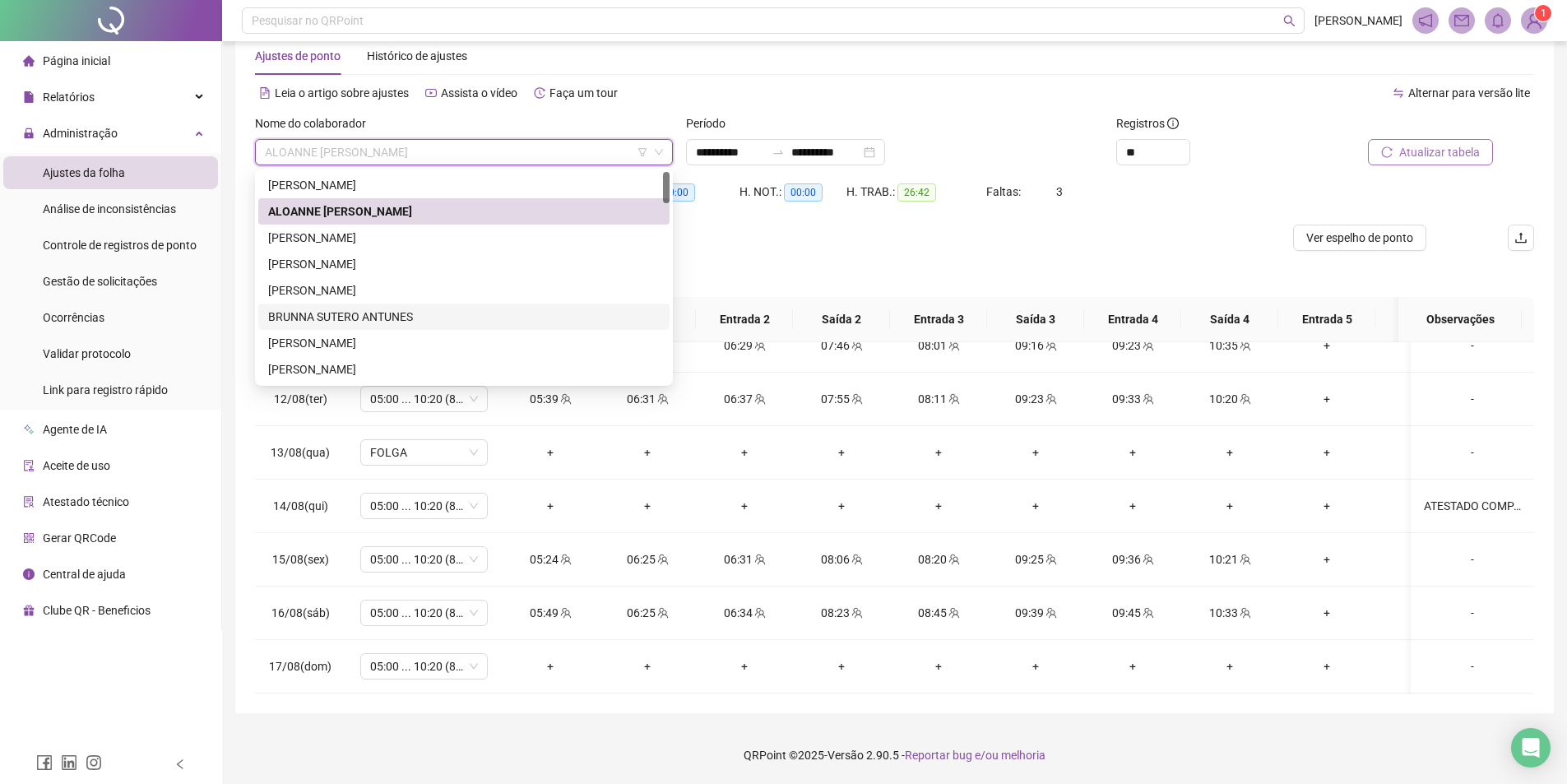
click at [349, 320] on div "BRUNNA SUTERO ANTUNES" at bounding box center [464, 317] width 392 height 18
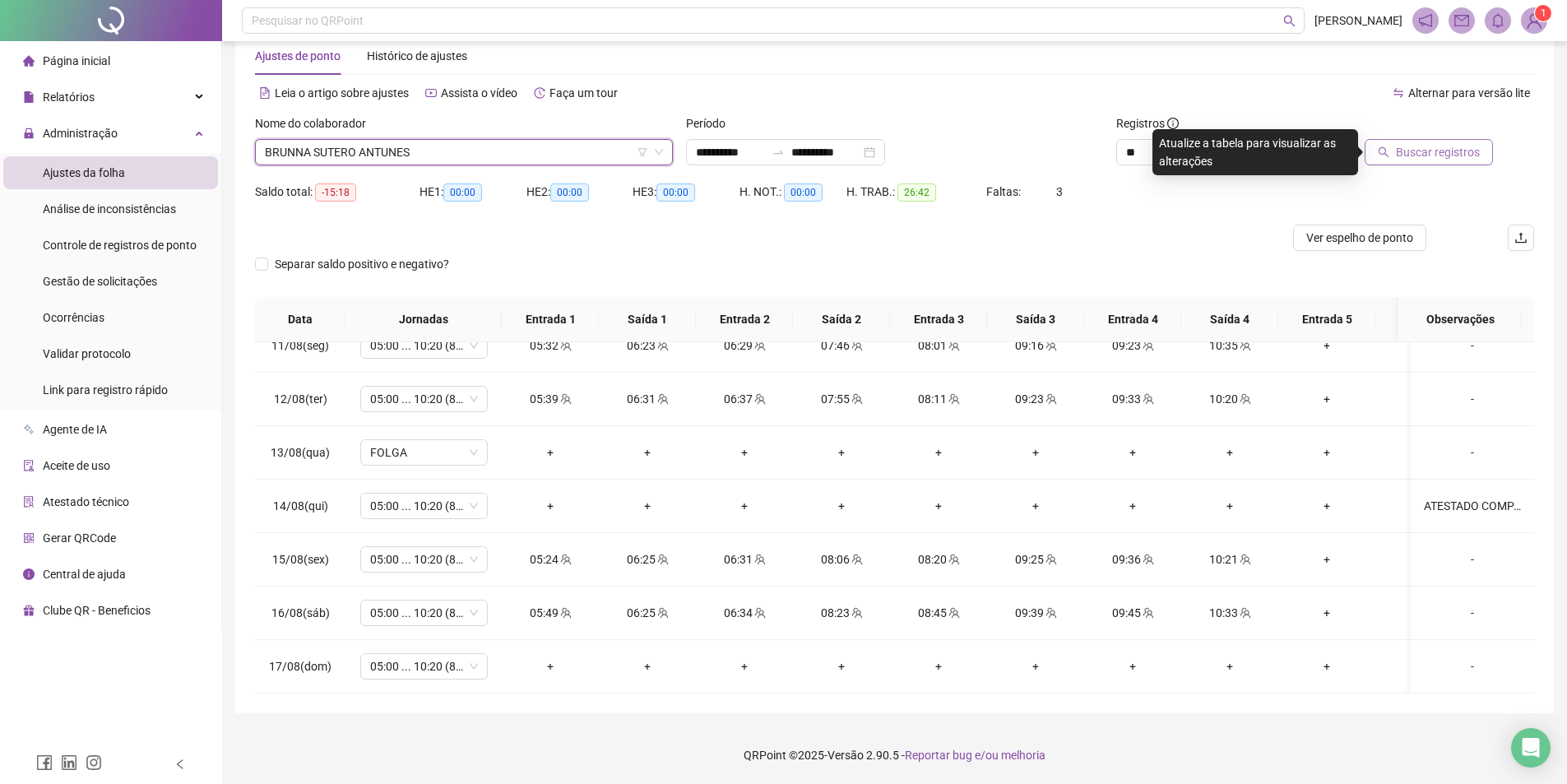
click at [1470, 152] on span "Buscar registros" at bounding box center [1438, 152] width 84 height 18
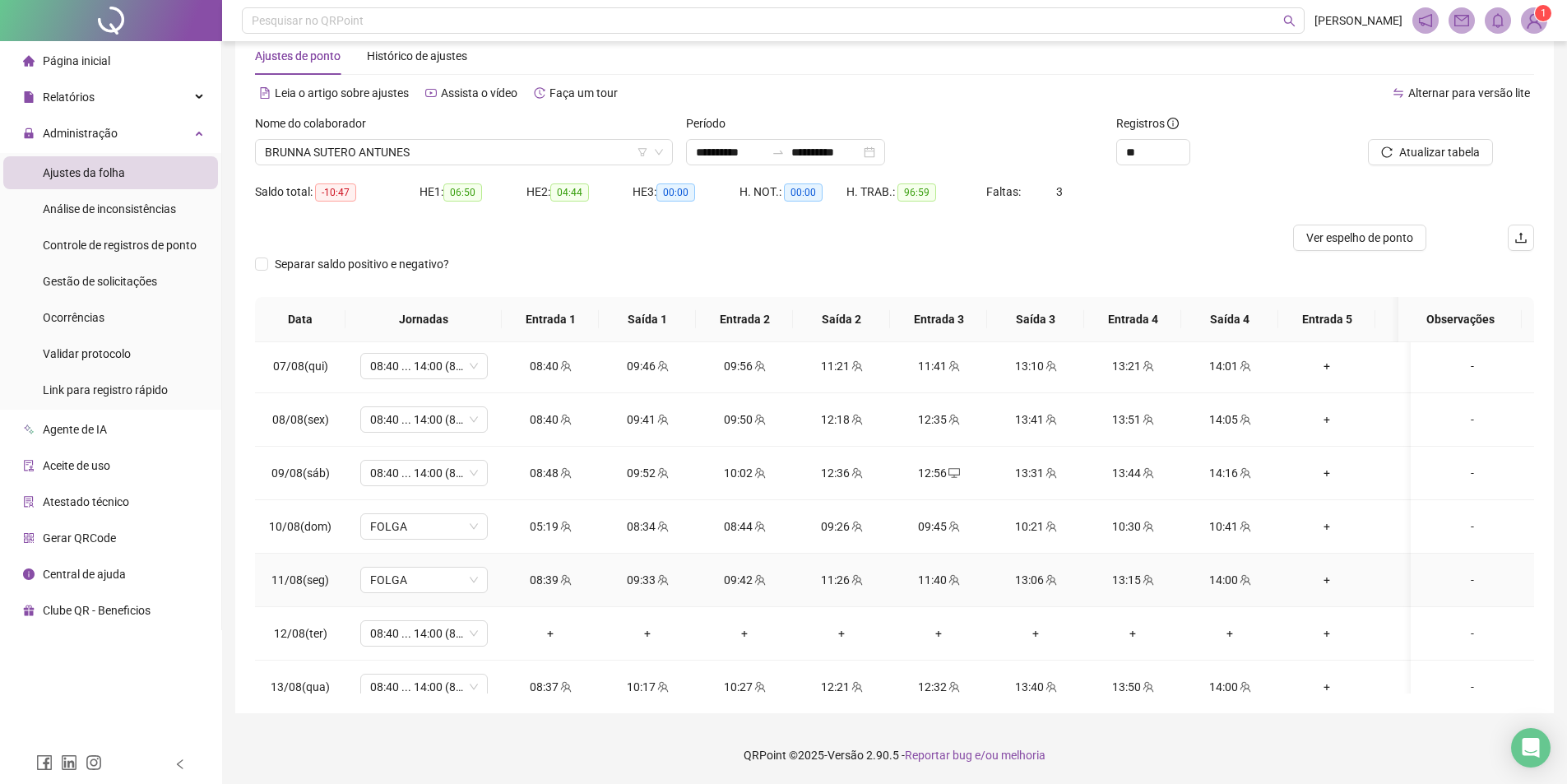
scroll to position [500, 0]
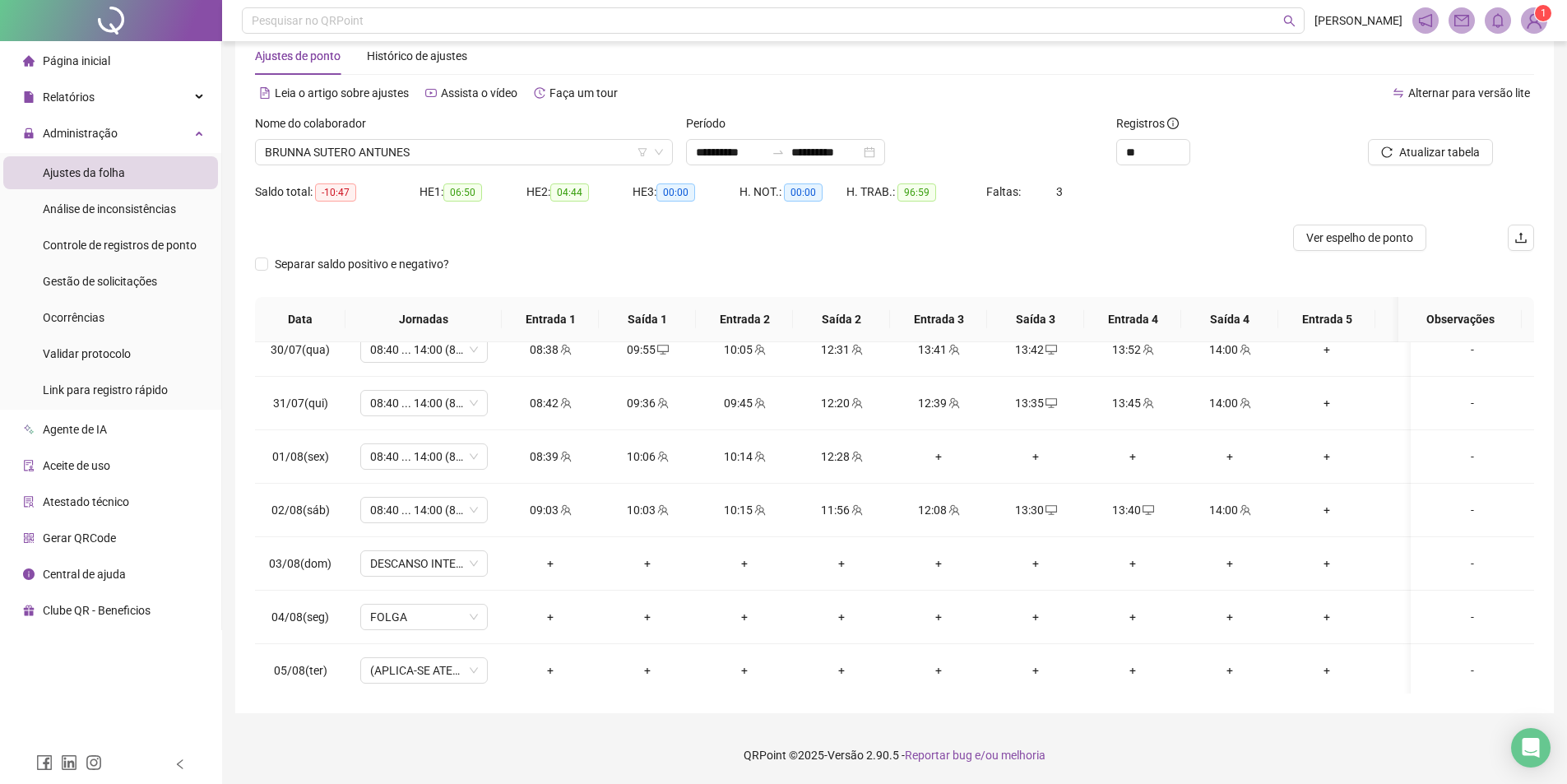
click at [1556, 232] on div "**********" at bounding box center [894, 373] width 1345 height 821
